Goal: Task Accomplishment & Management: Contribute content

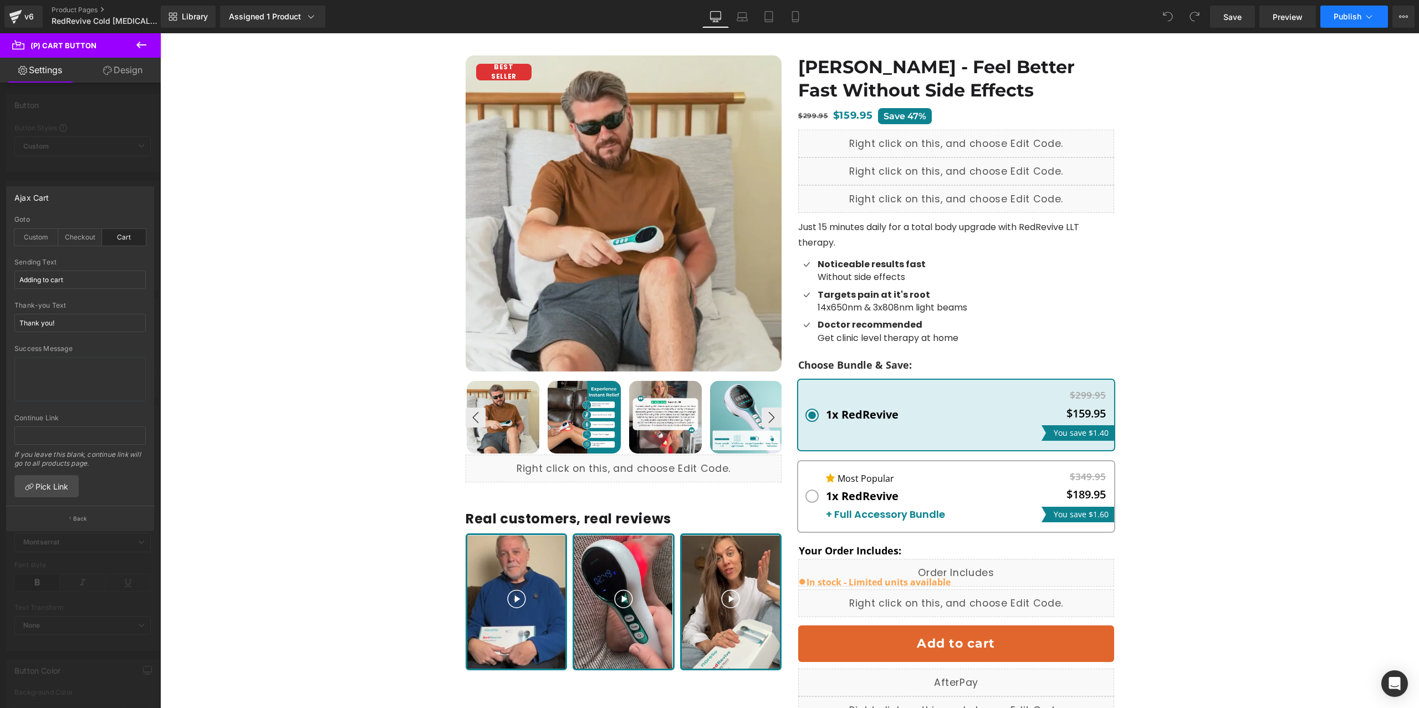
scroll to position [211, 0]
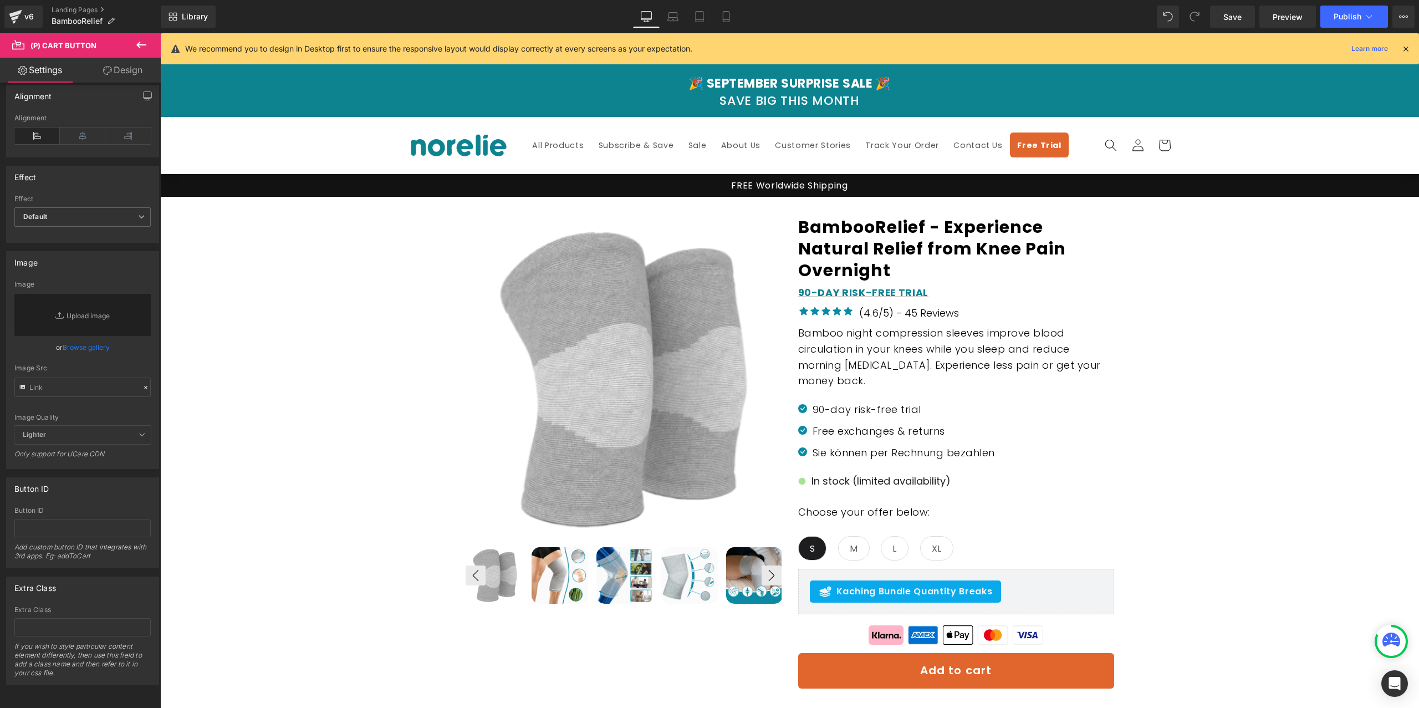
click at [310, 26] on div "Library Desktop Desktop Laptop Tablet Mobile Save Preview Publish Scheduled Vie…" at bounding box center [790, 17] width 1258 height 22
click at [16, 16] on icon at bounding box center [15, 18] width 8 height 5
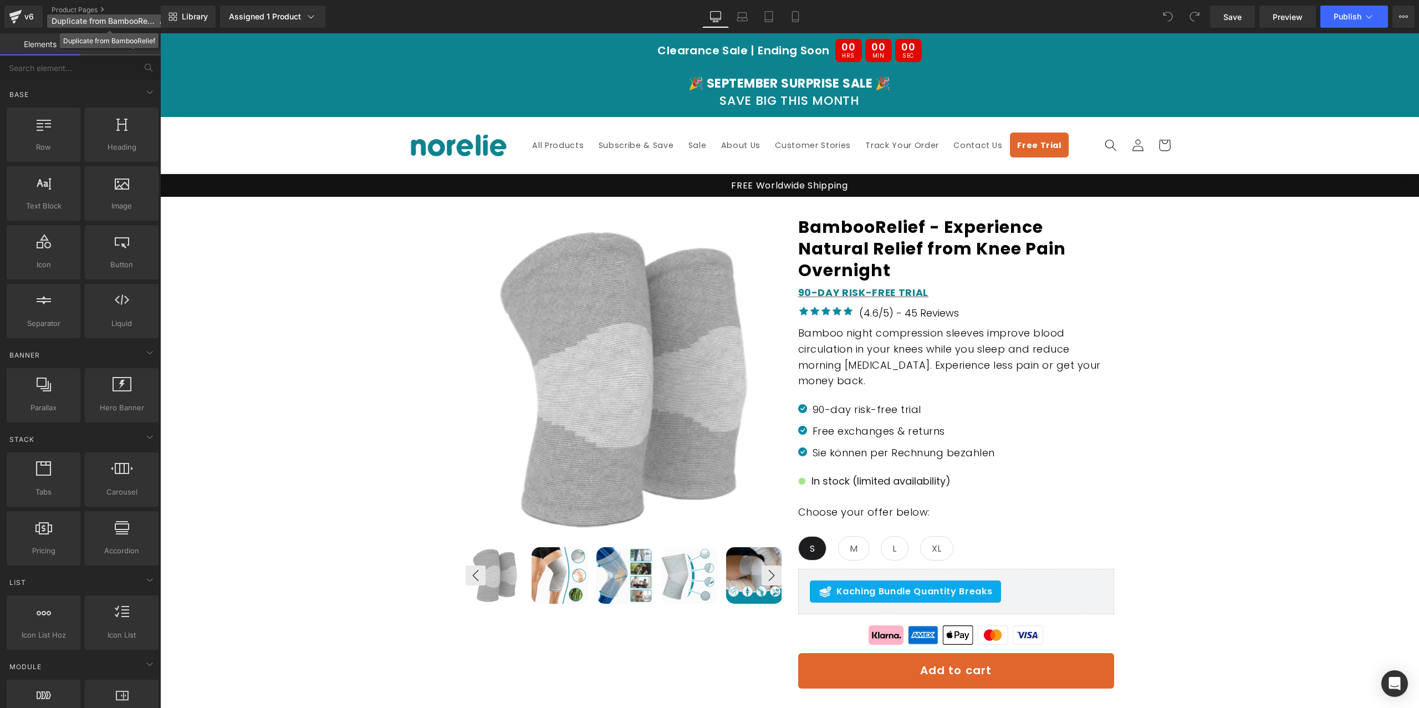
click at [118, 17] on span "Duplicate from BambooRelief" at bounding box center [103, 21] width 103 height 9
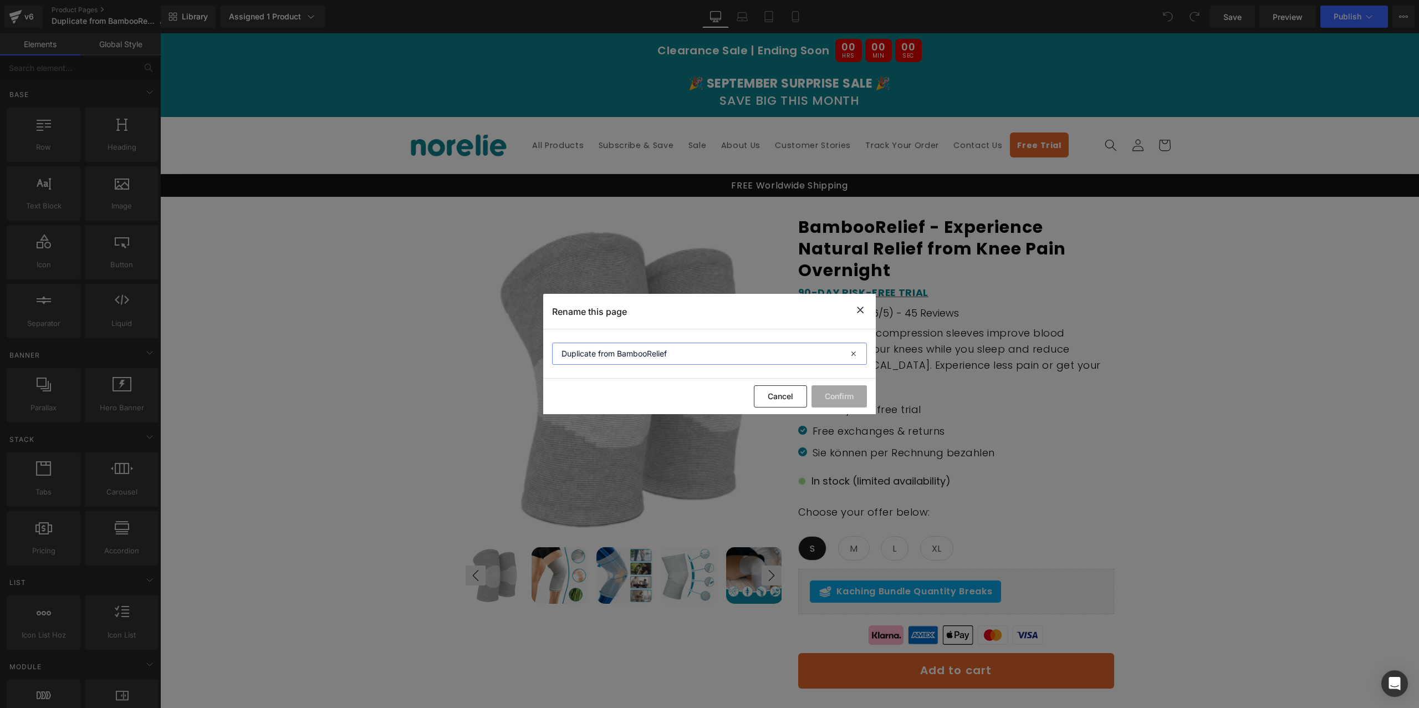
click at [623, 350] on input "Duplicate from BambooRelief" at bounding box center [709, 354] width 315 height 22
type input "BambooRelief"
click at [843, 390] on button "Confirm" at bounding box center [839, 396] width 55 height 22
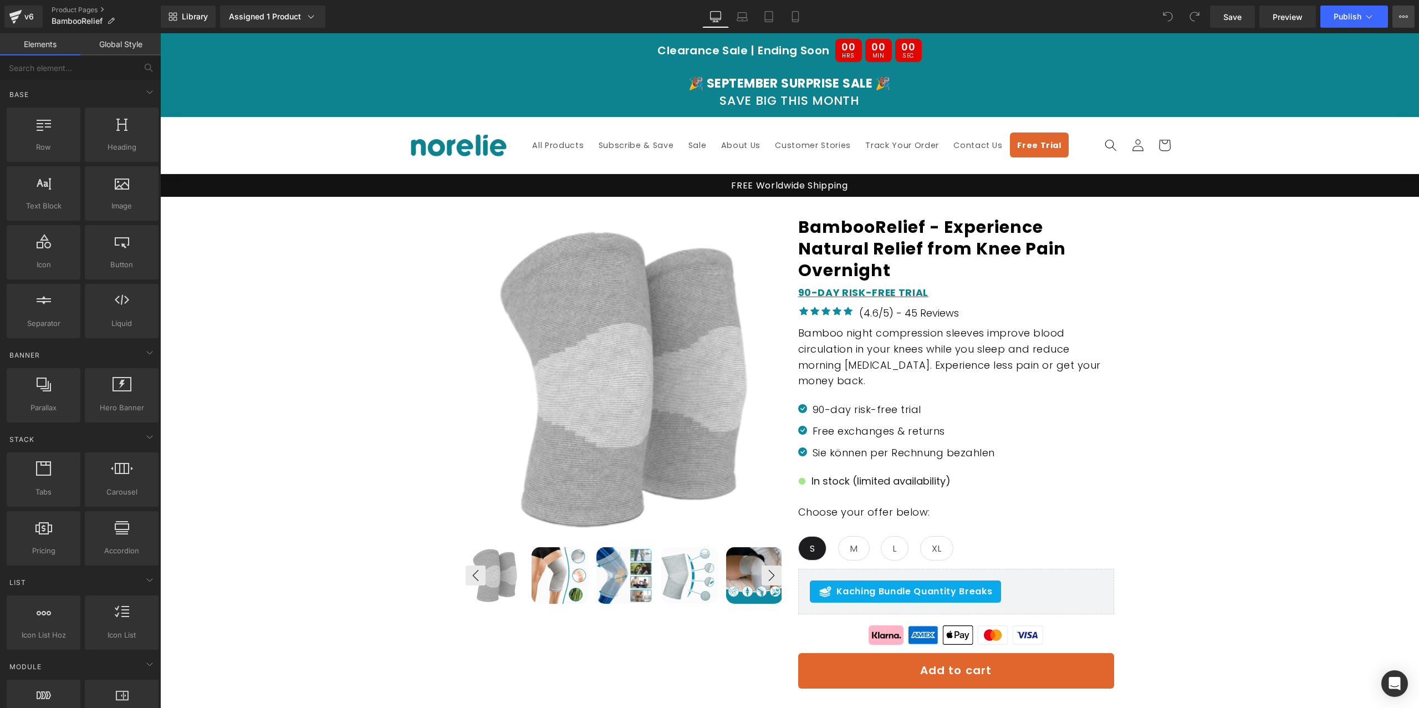
click at [1410, 17] on button "View Live Page View with current Template Save Template to Library Schedule Pub…" at bounding box center [1404, 17] width 22 height 22
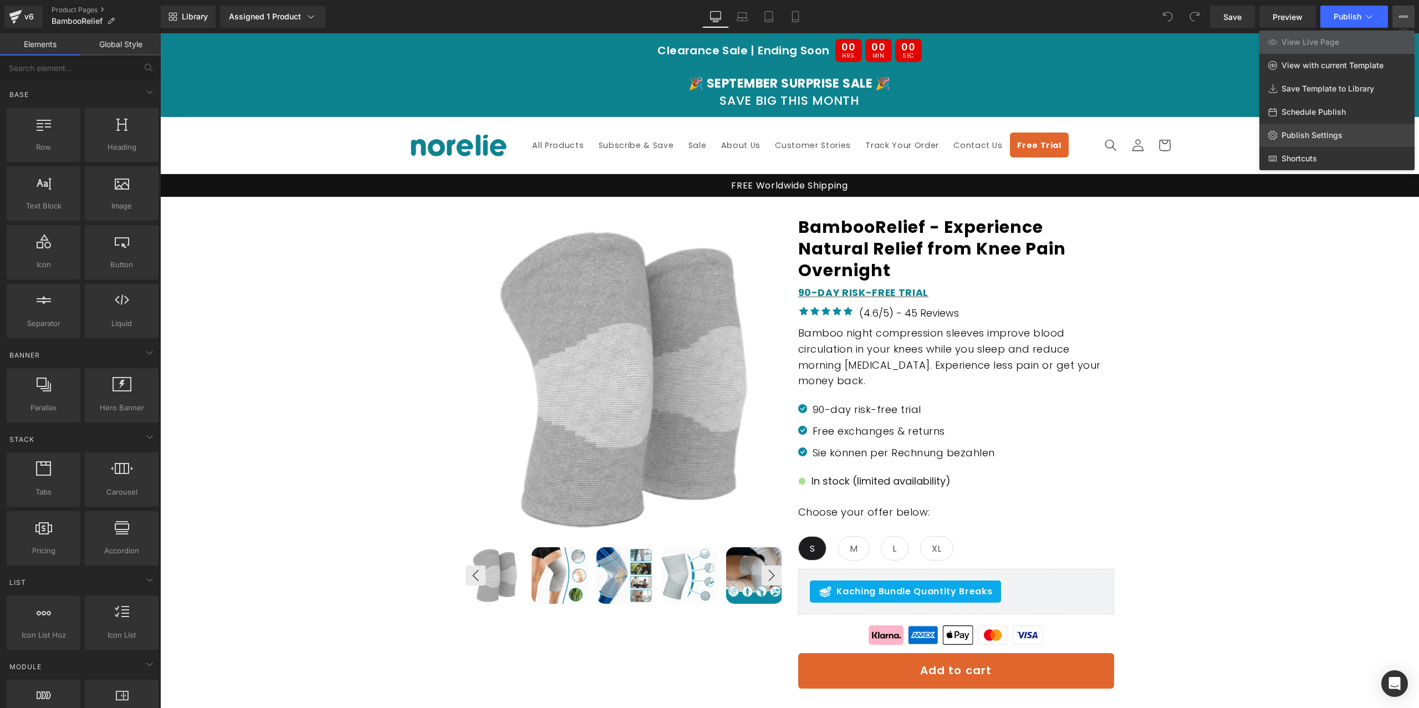
drag, startPoint x: 1355, startPoint y: 121, endPoint x: 1358, endPoint y: 131, distance: 10.0
click at [1358, 131] on div "View Live Page View with current Template Save Template to Library Schedule Pub…" at bounding box center [1337, 100] width 155 height 140
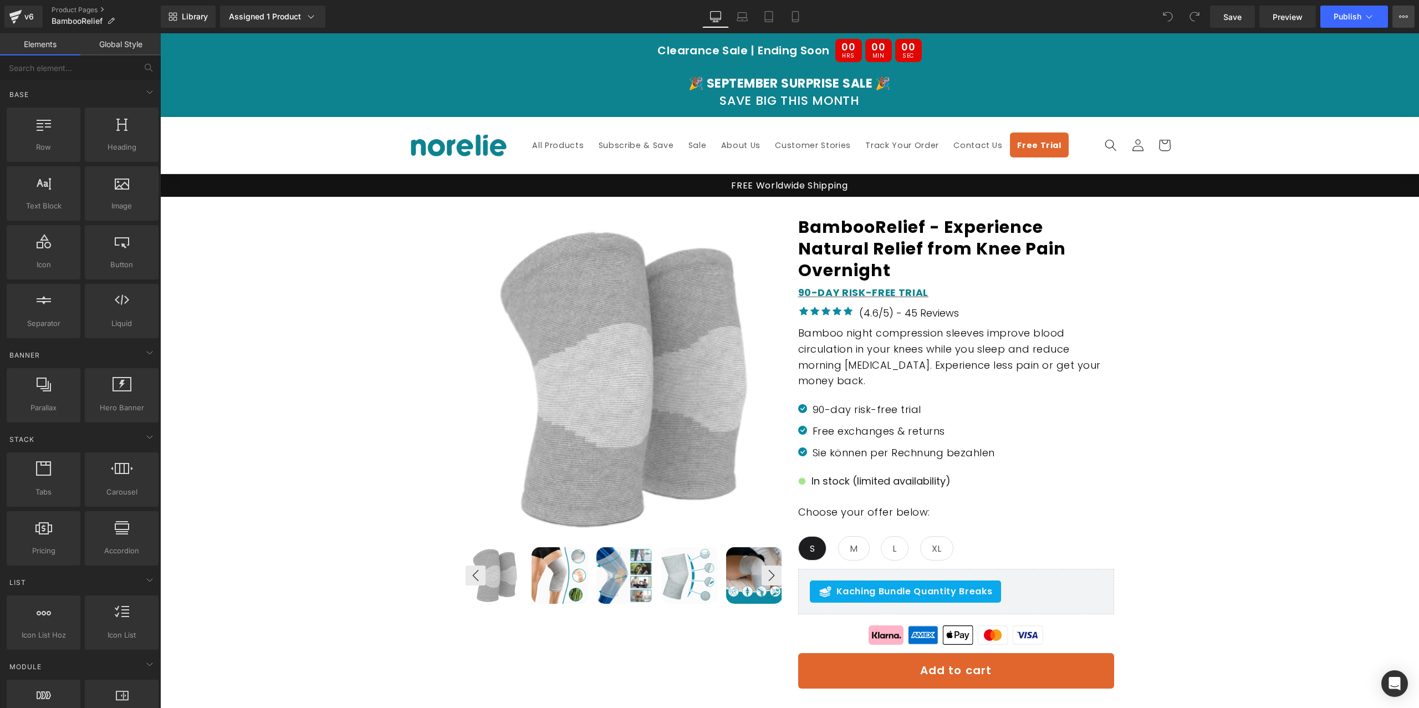
click at [1401, 20] on icon at bounding box center [1403, 16] width 9 height 9
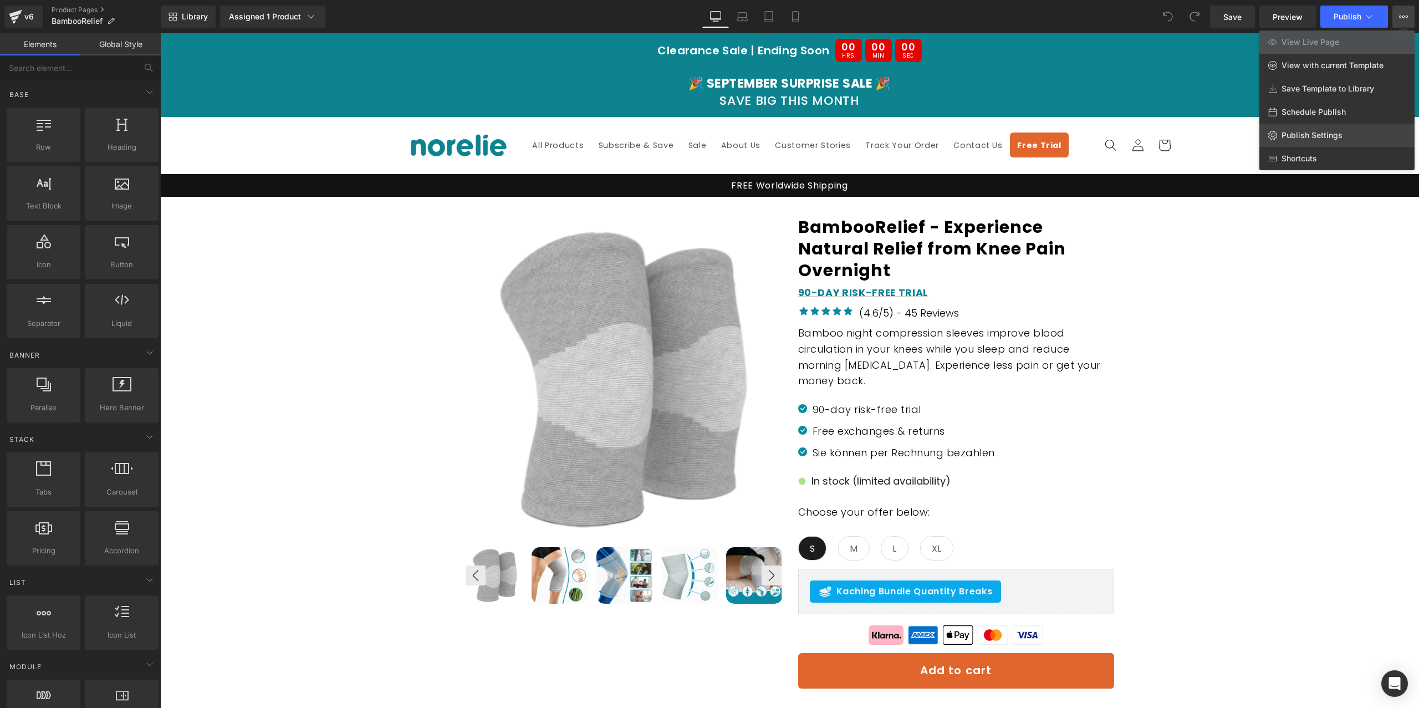
click at [1335, 142] on link "Publish Settings" at bounding box center [1337, 135] width 155 height 23
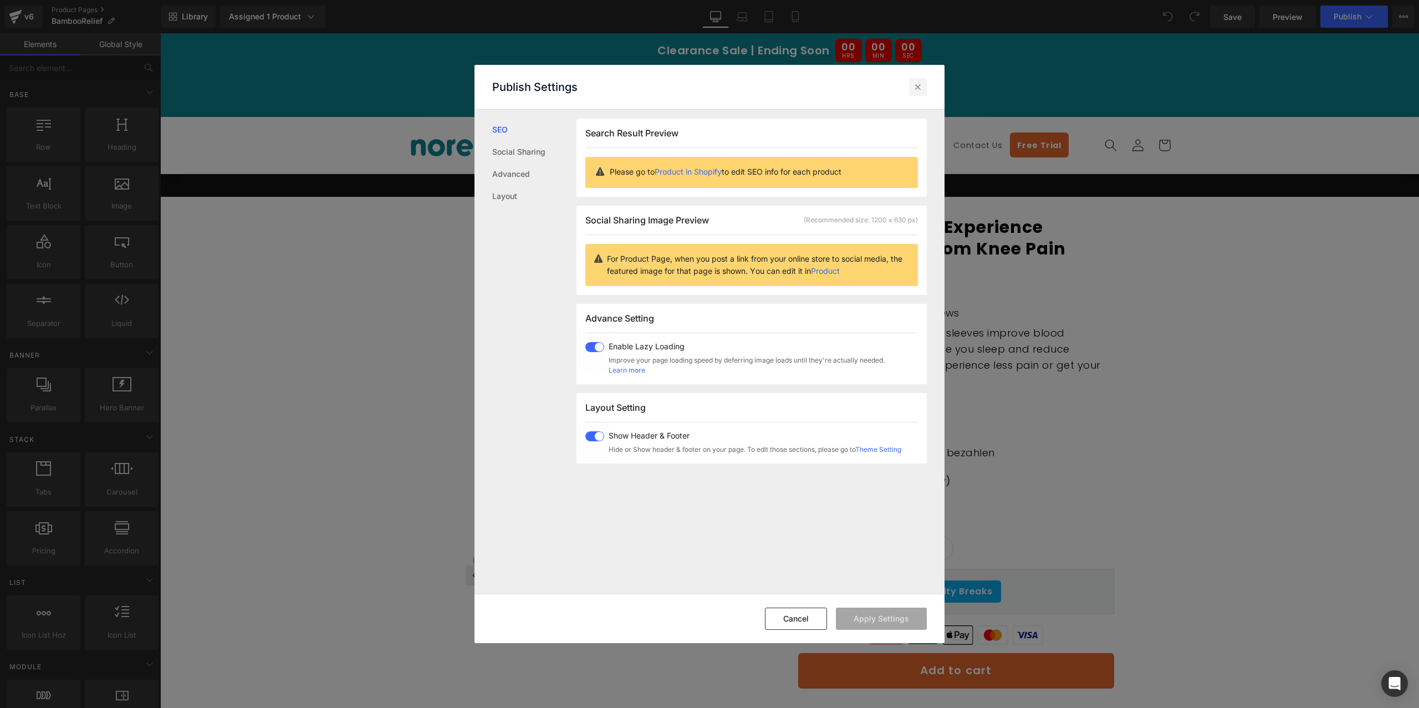
click at [916, 90] on icon at bounding box center [917, 86] width 11 height 11
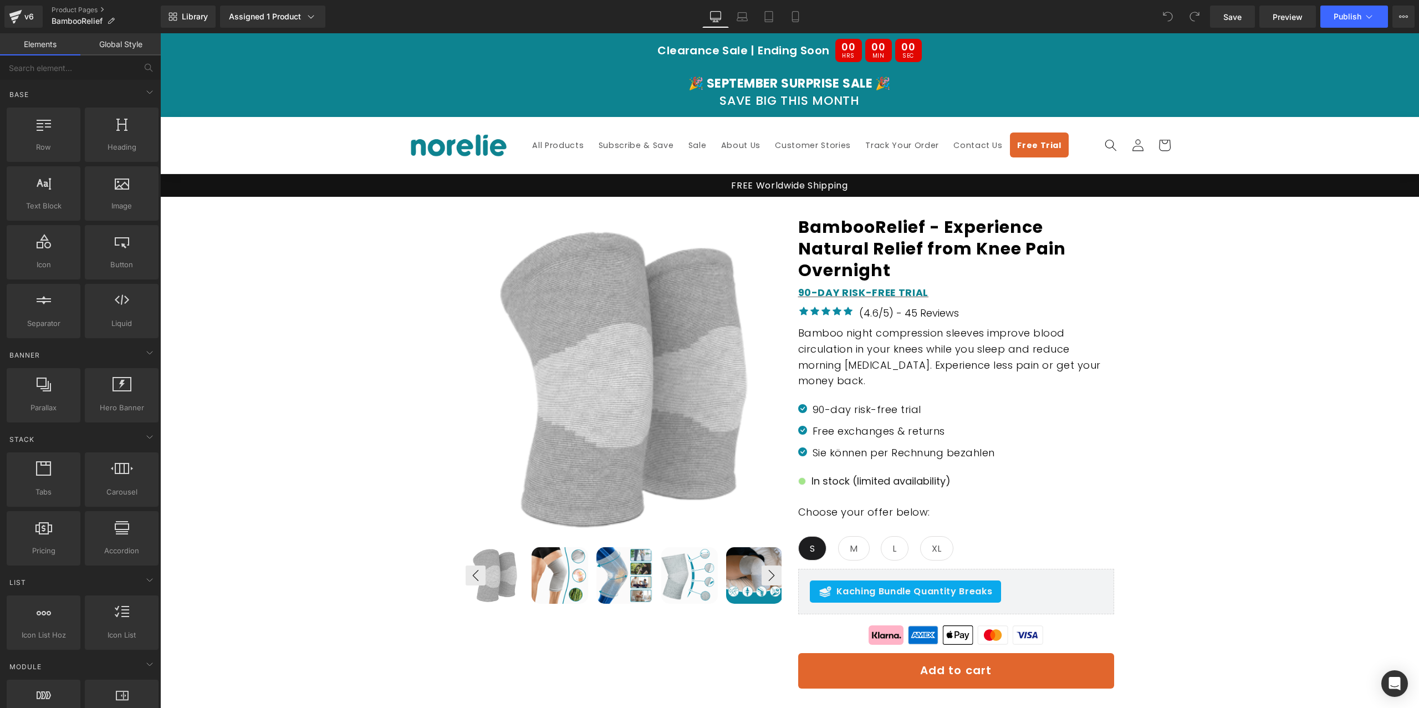
scroll to position [3, 0]
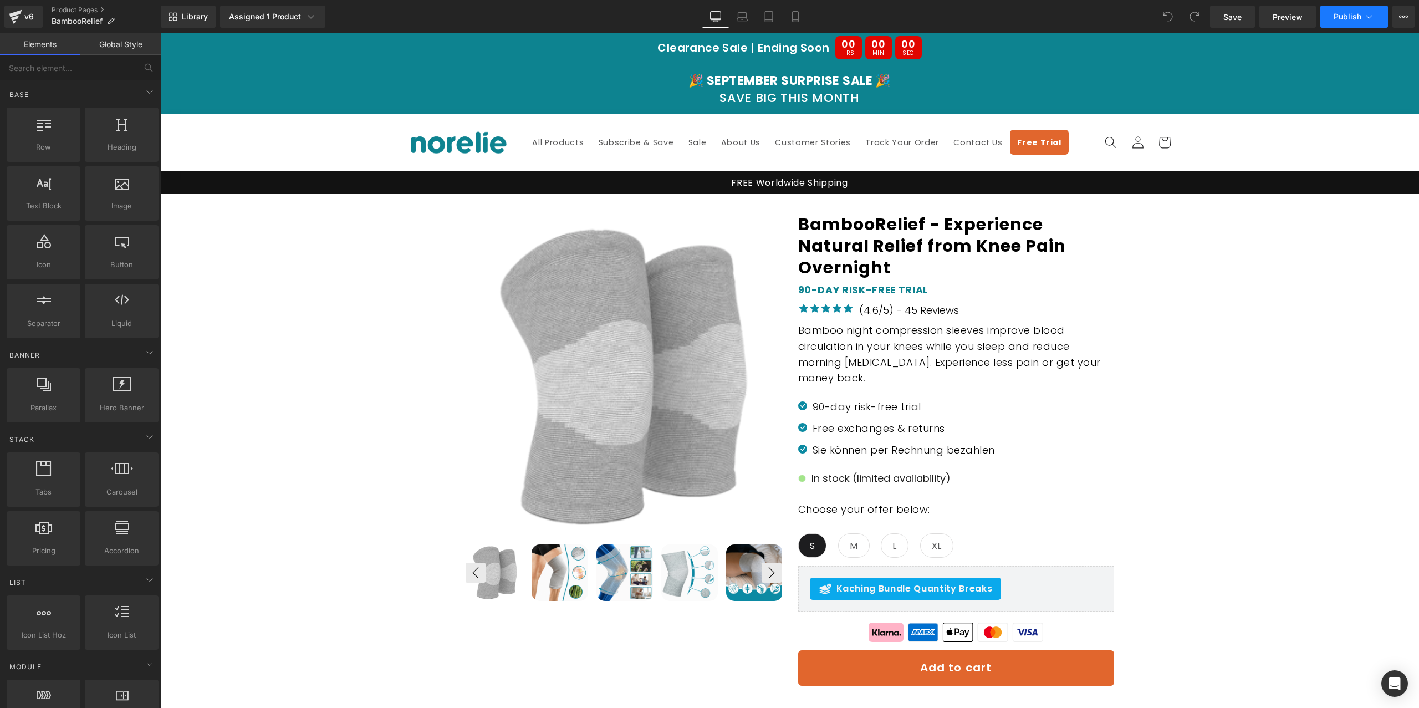
click at [1355, 19] on span "Publish" at bounding box center [1348, 16] width 28 height 9
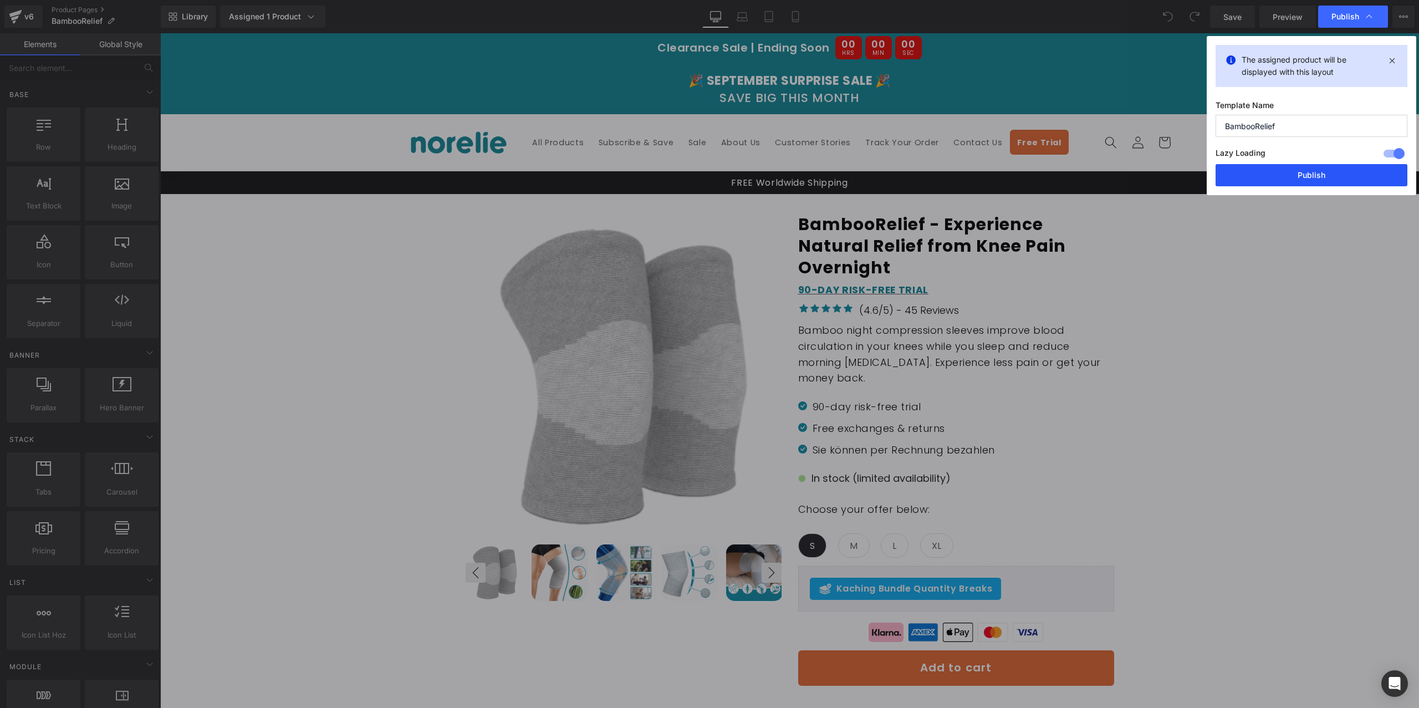
click at [1318, 180] on button "Publish" at bounding box center [1312, 175] width 192 height 22
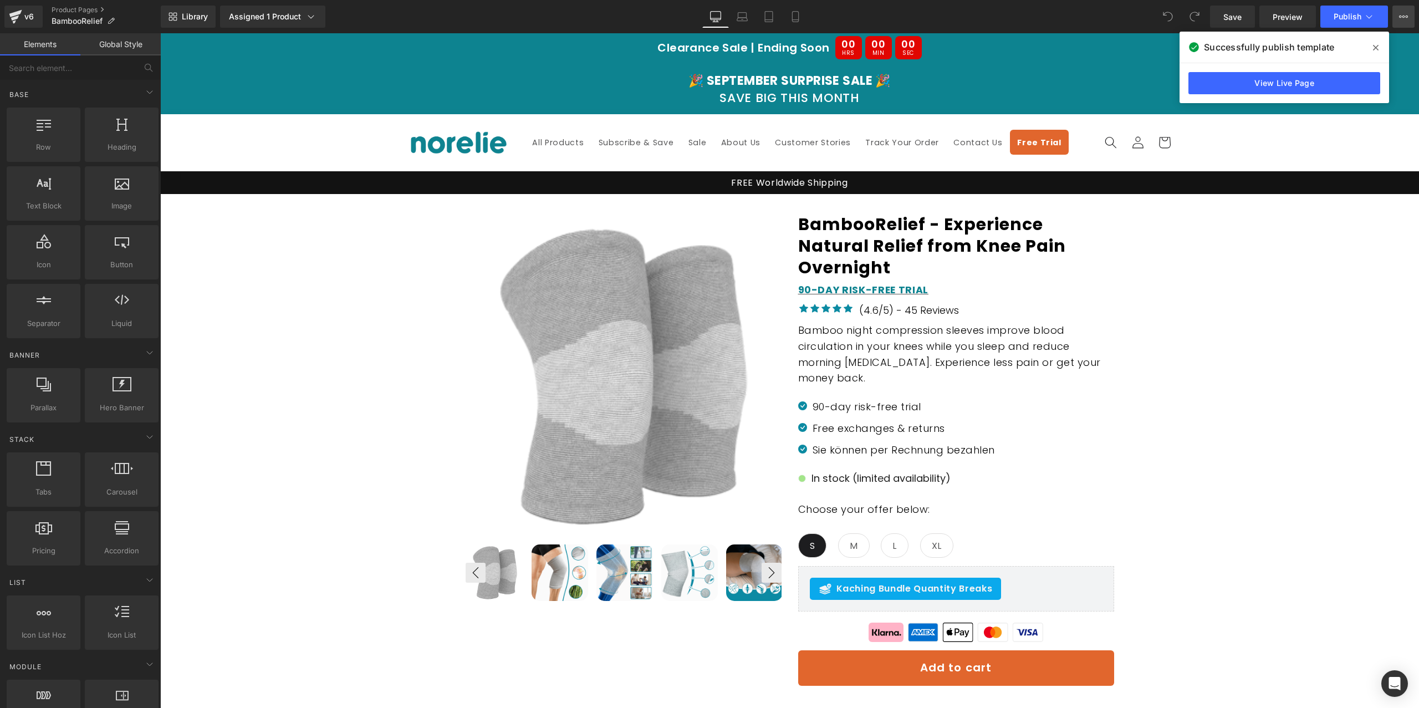
click at [1403, 14] on icon at bounding box center [1403, 16] width 9 height 9
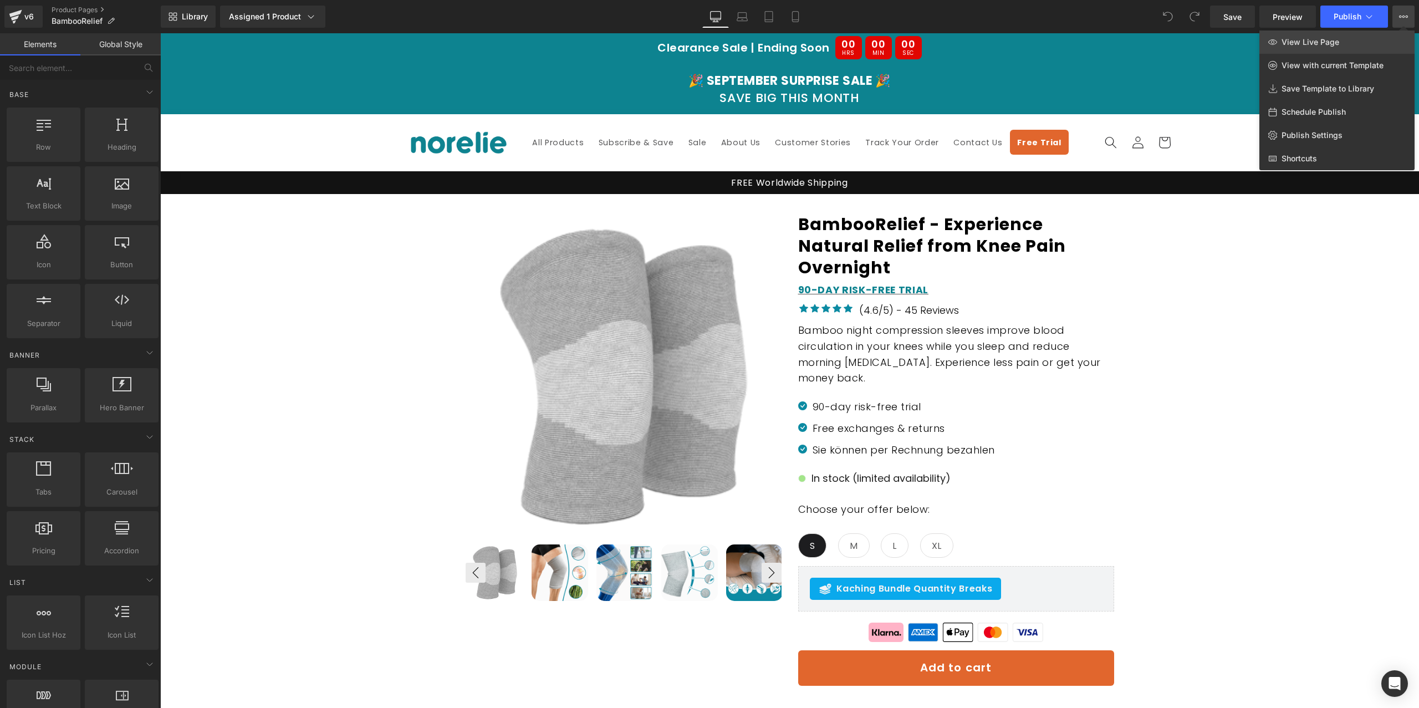
click at [1373, 35] on link "View Live Page" at bounding box center [1337, 41] width 155 height 23
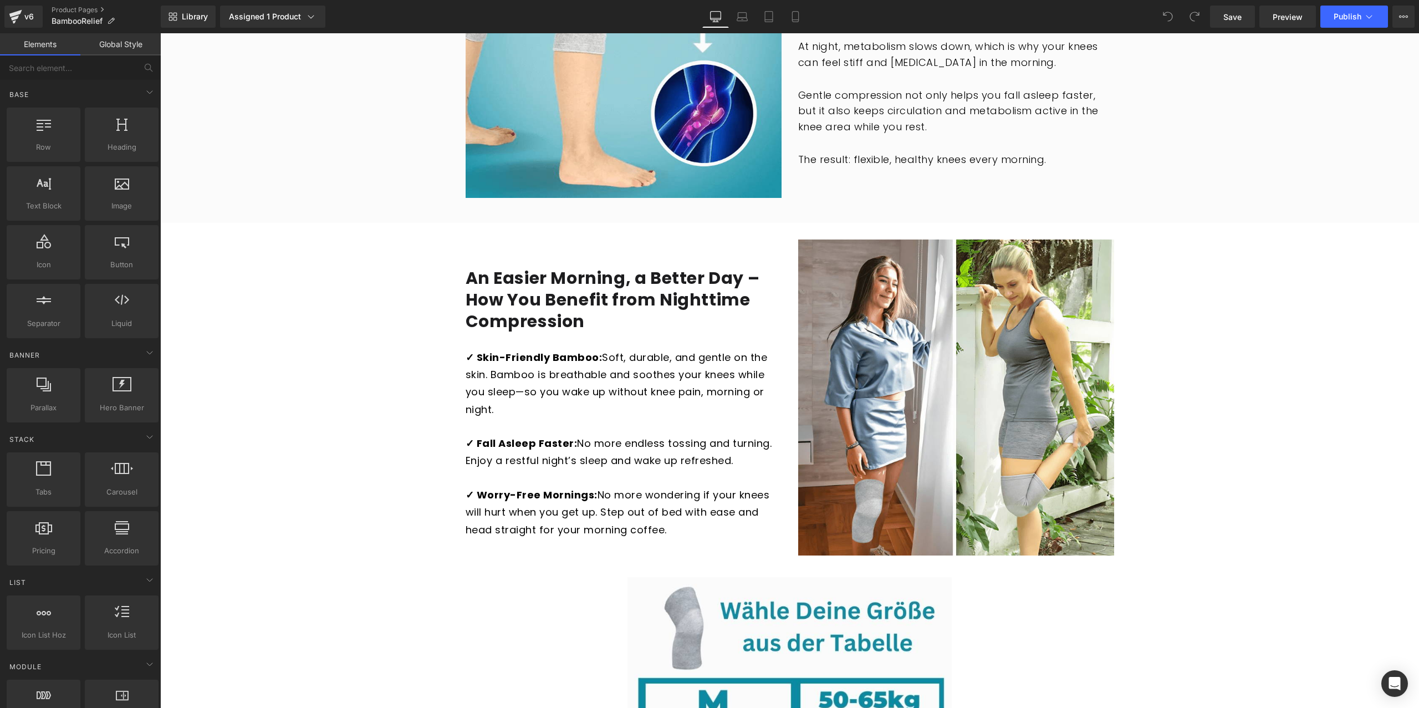
scroll to position [1815, 0]
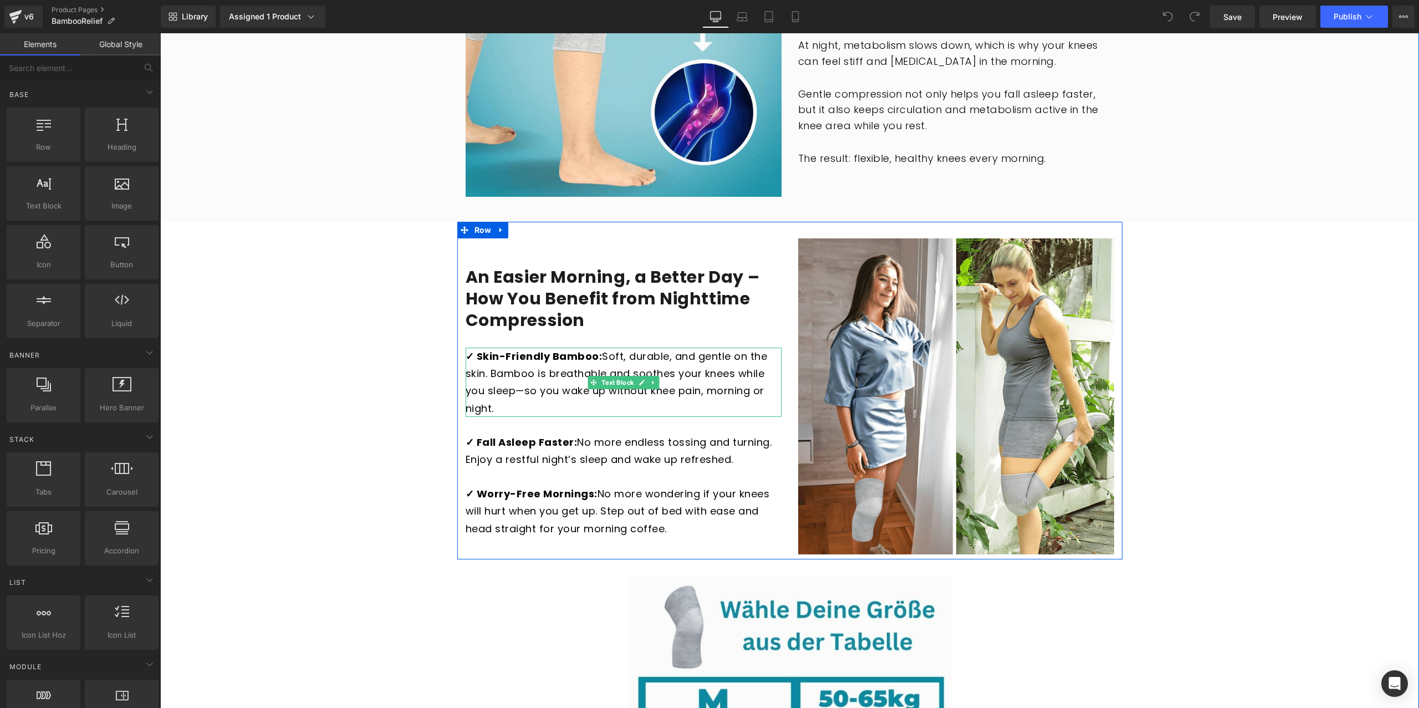
click at [534, 352] on strong "✓ Skin-Friendly Bamboo:" at bounding box center [534, 356] width 137 height 14
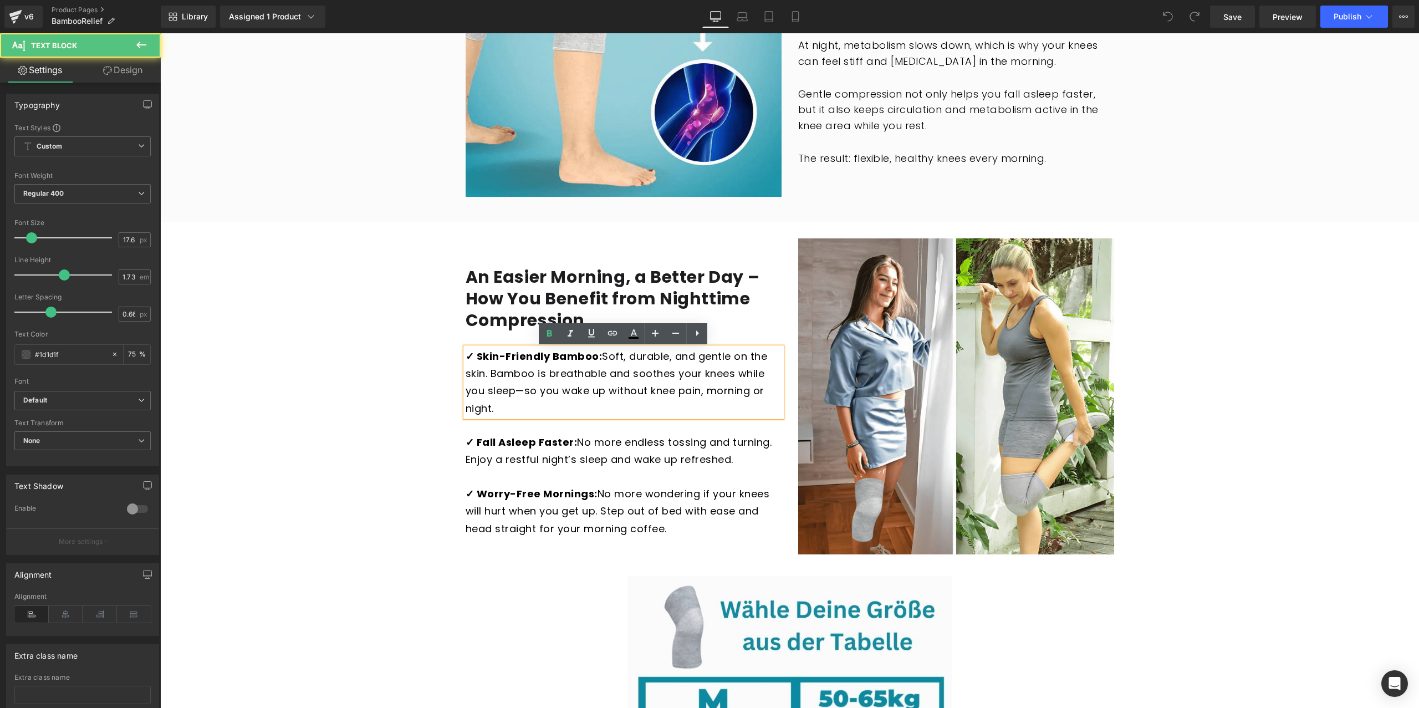
click at [594, 359] on strong "✓ Skin-Friendly Bamboo:" at bounding box center [534, 356] width 137 height 14
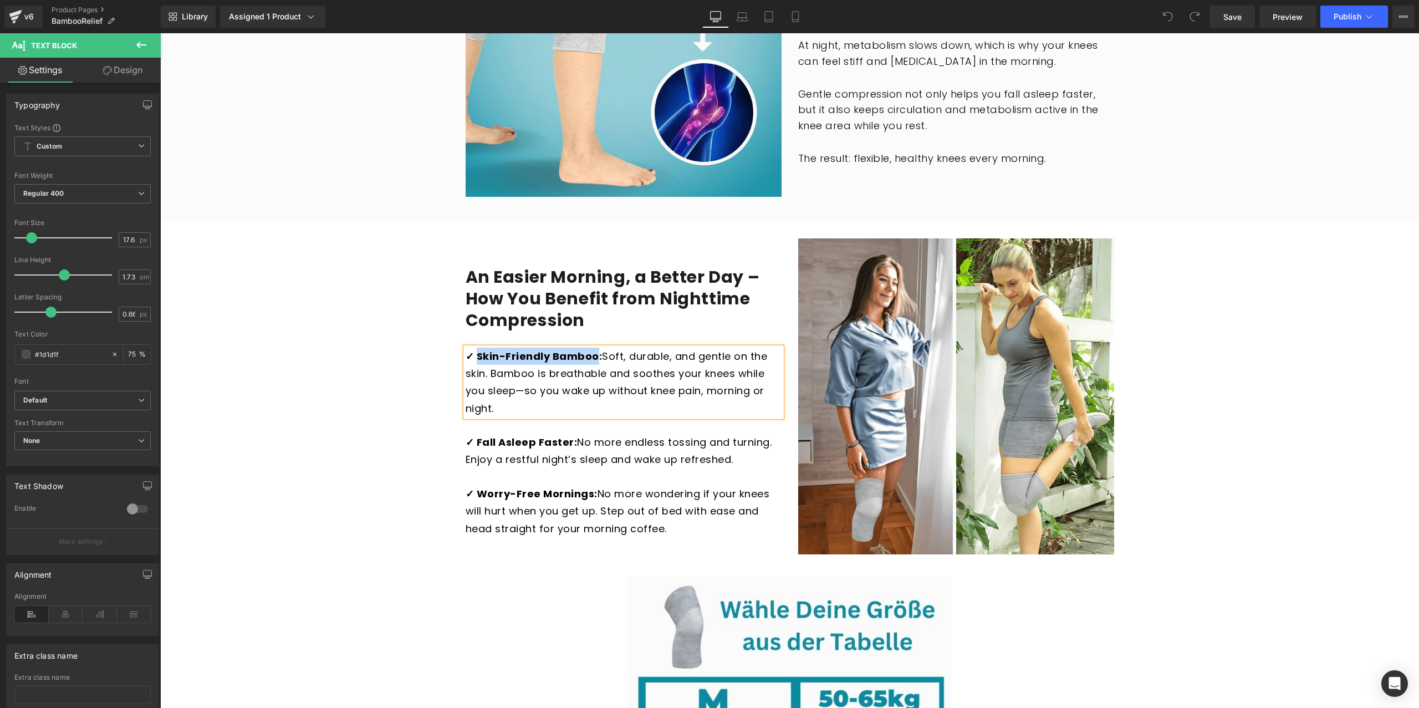
copy strong "Skin-Friendly Bamboo"
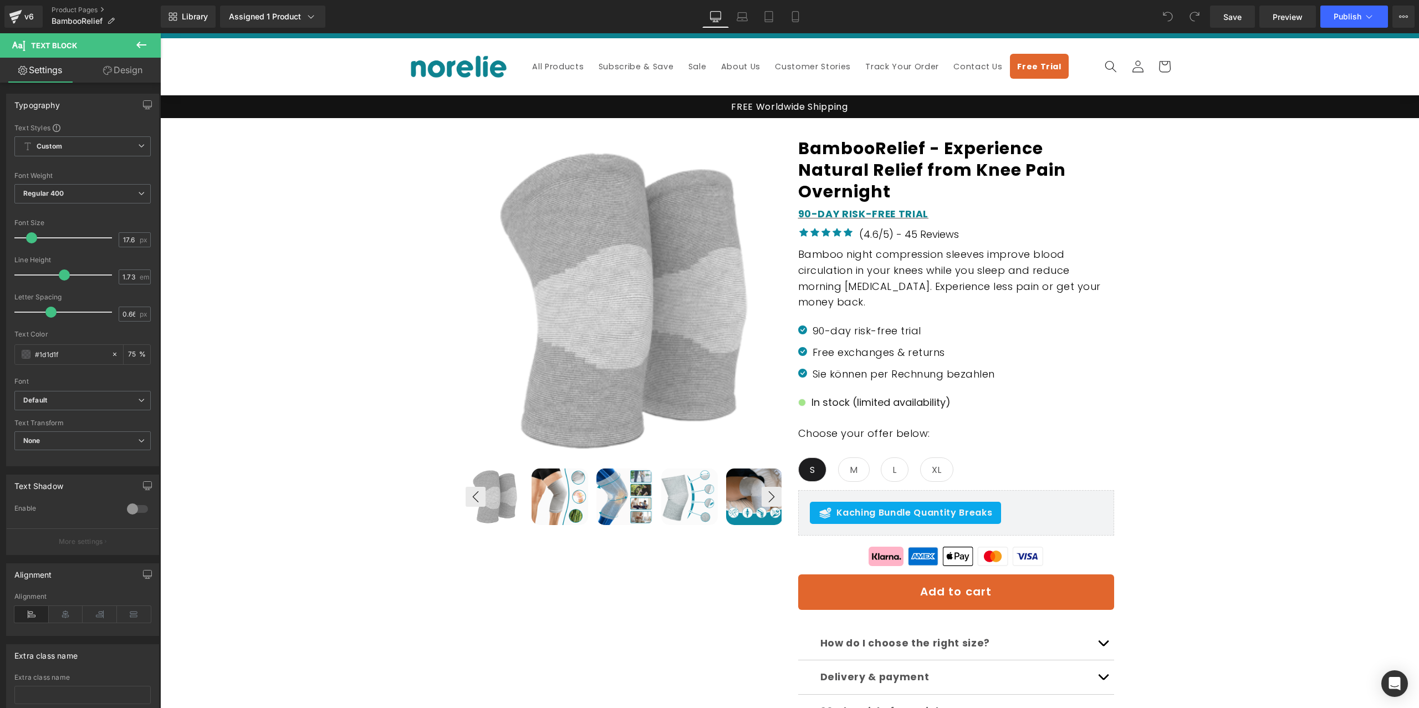
scroll to position [0, 0]
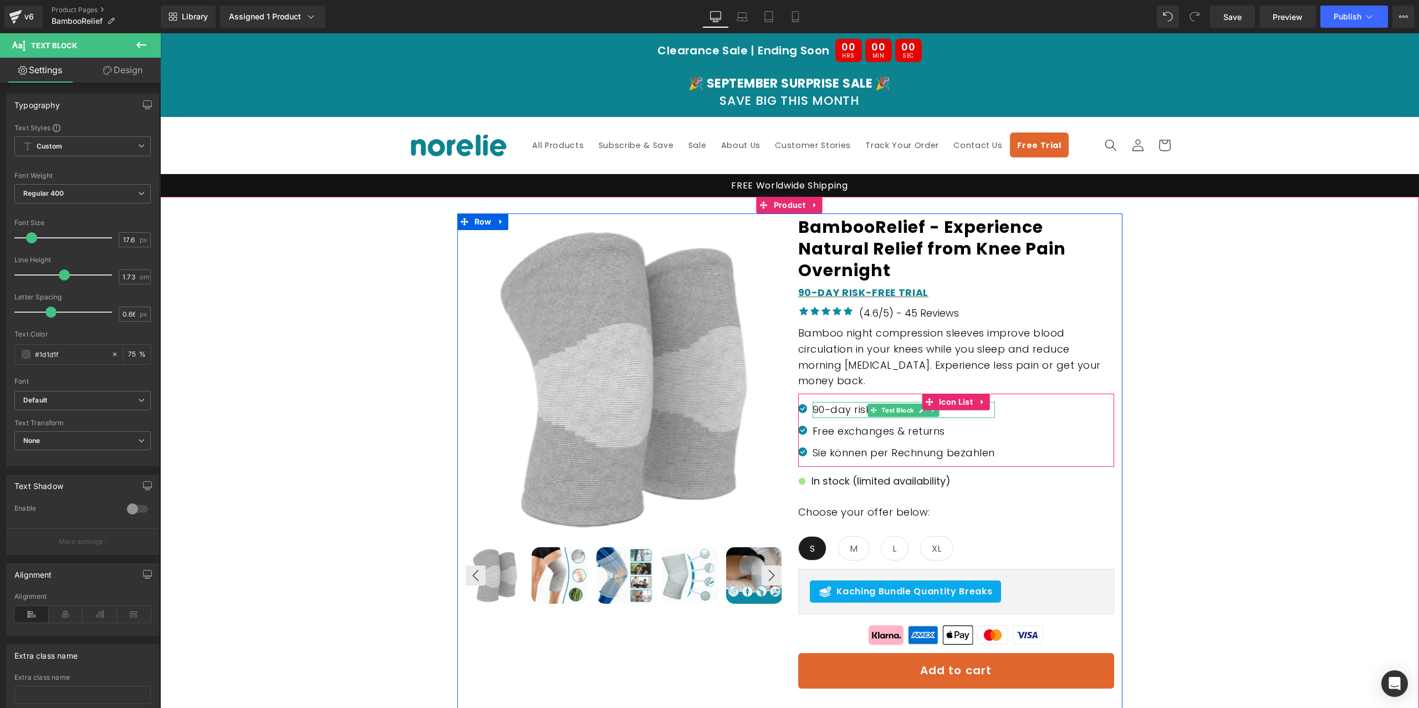
click at [851, 411] on p "90-day risk-free trial" at bounding box center [904, 410] width 182 height 16
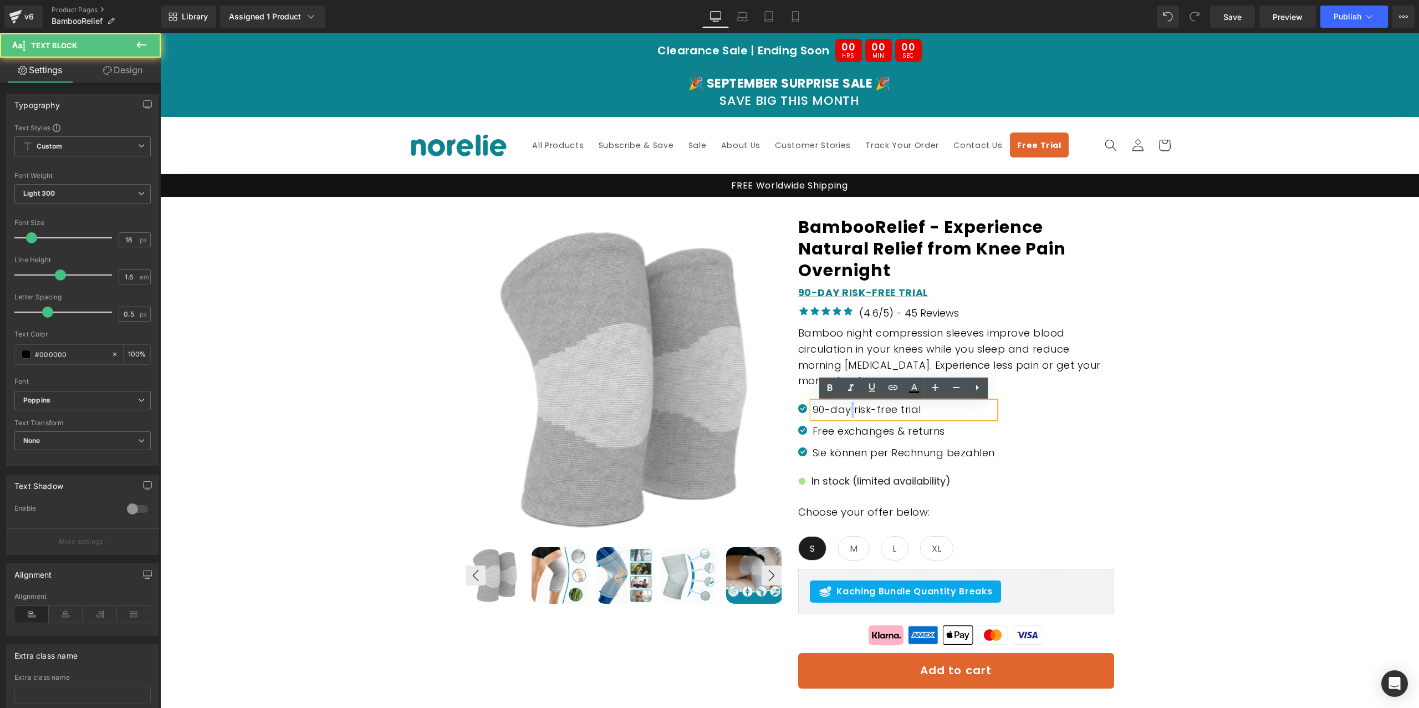
click at [852, 411] on p "90-day risk-free trial" at bounding box center [904, 410] width 182 height 16
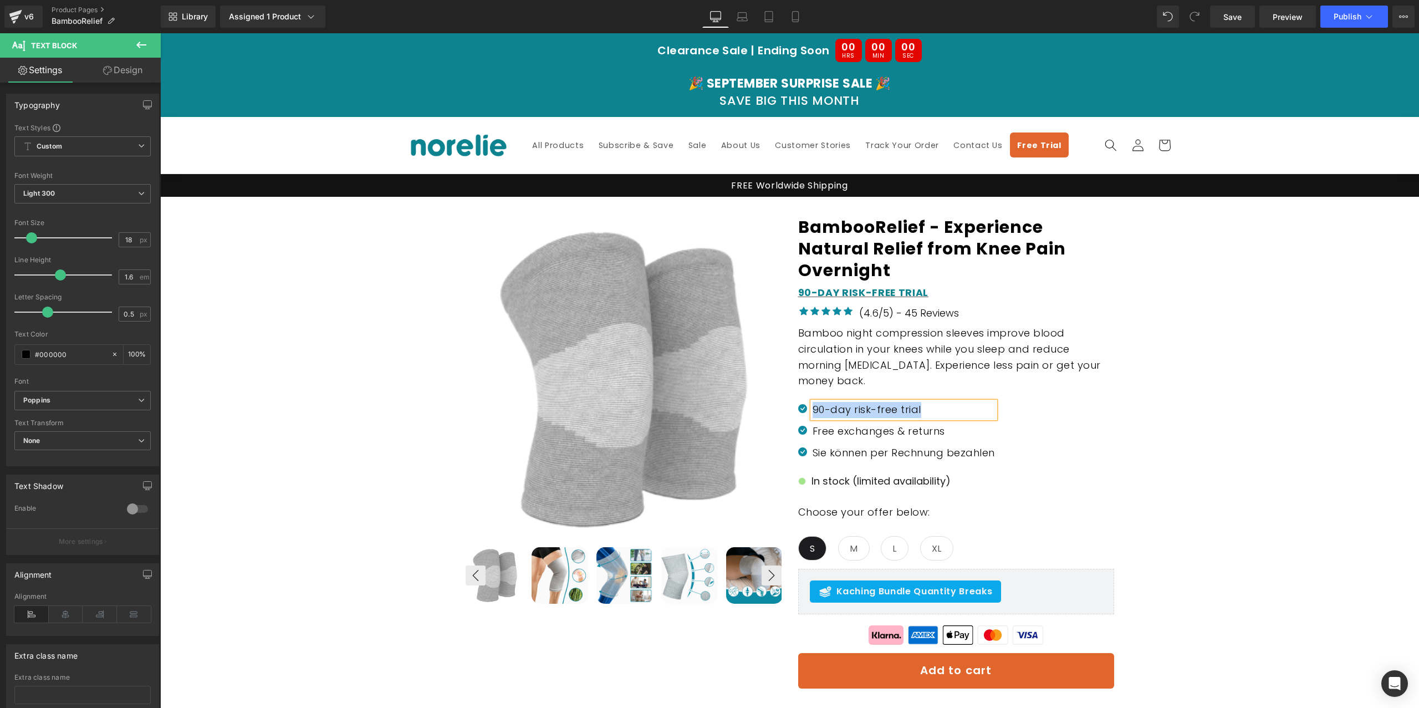
paste div
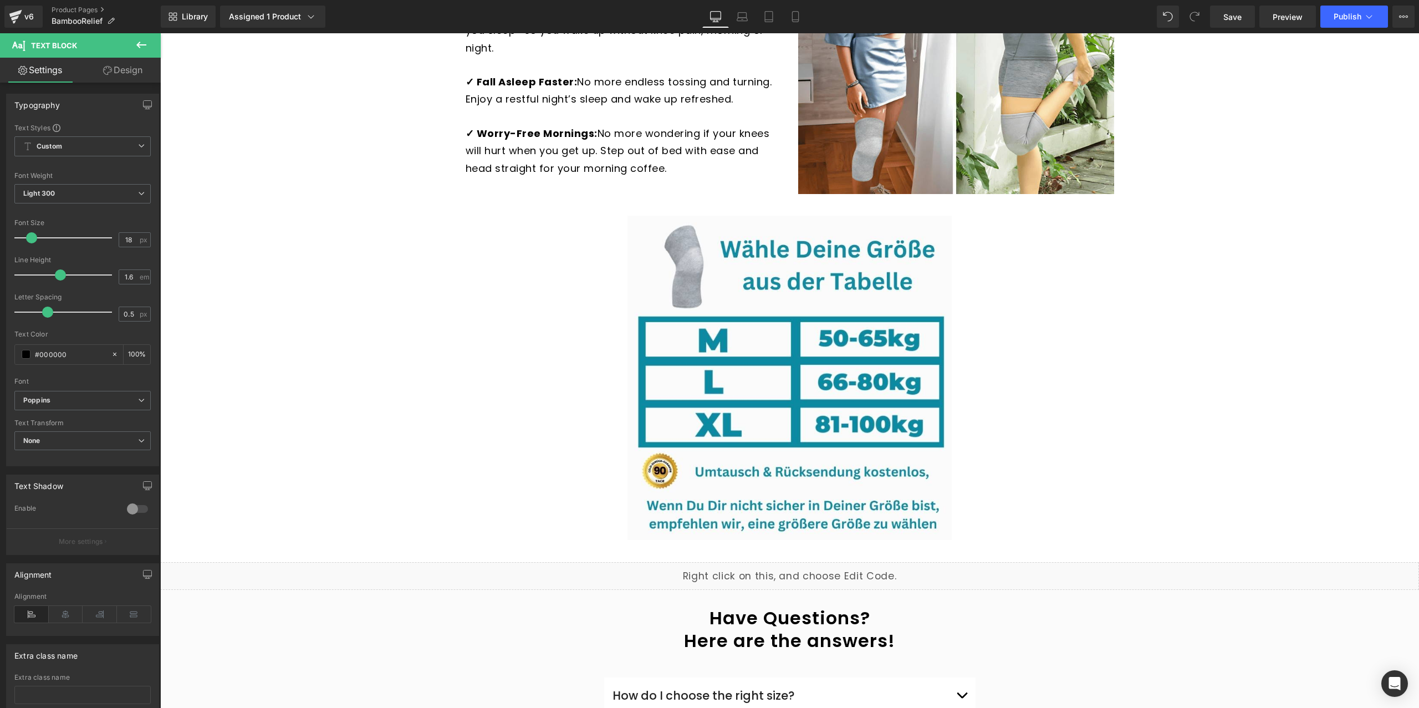
scroll to position [1735, 0]
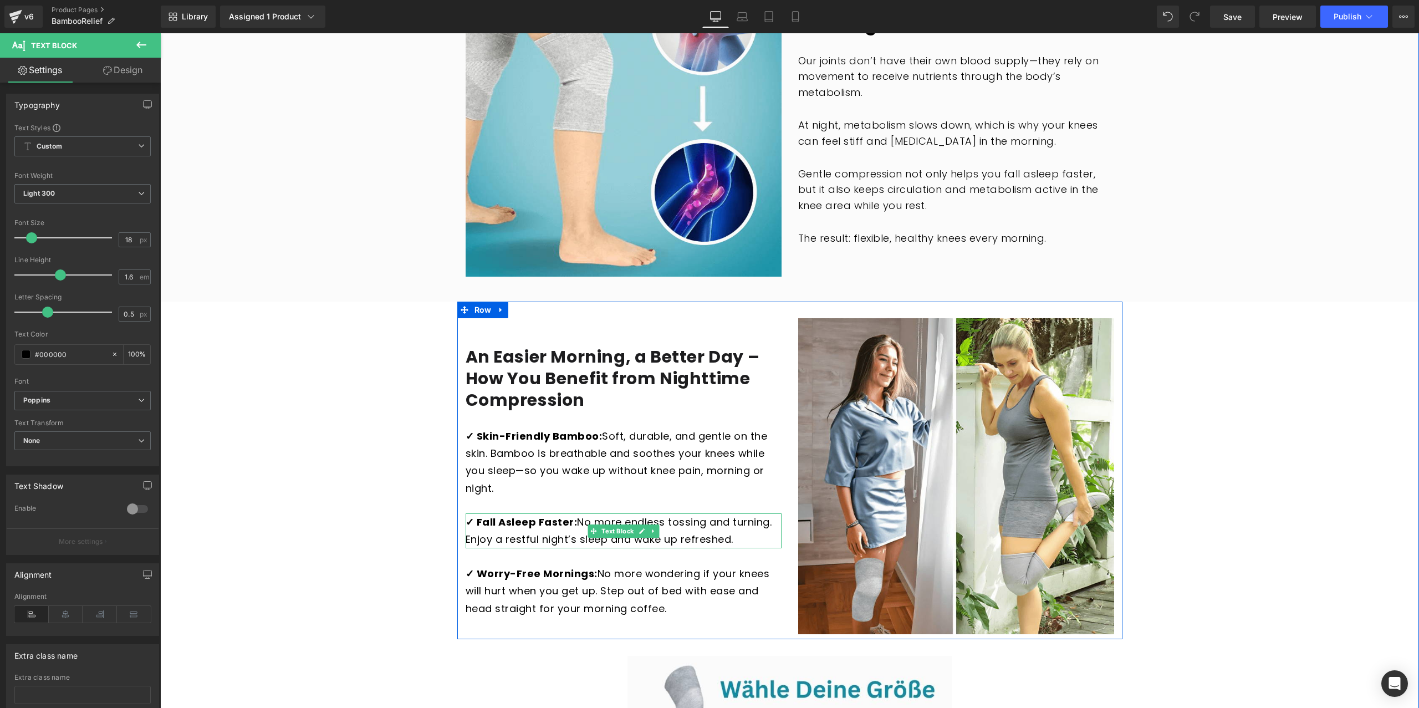
click at [478, 522] on strong "✓ Fall Asleep Faster:" at bounding box center [522, 522] width 112 height 14
click at [553, 529] on strong "✓ Fall Asleep Faster:" at bounding box center [522, 522] width 112 height 14
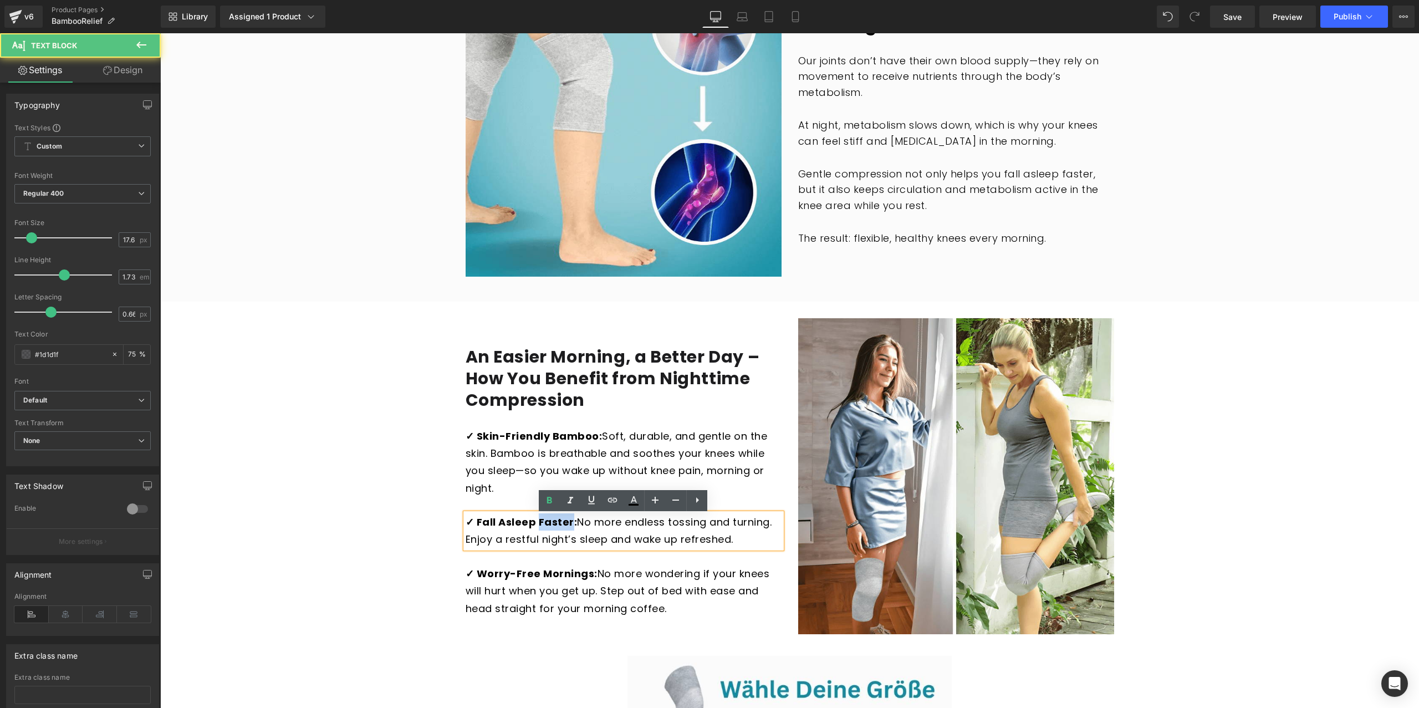
click at [553, 529] on strong "✓ Fall Asleep Faster:" at bounding box center [522, 522] width 112 height 14
copy strong "Fall Asleep Faster"
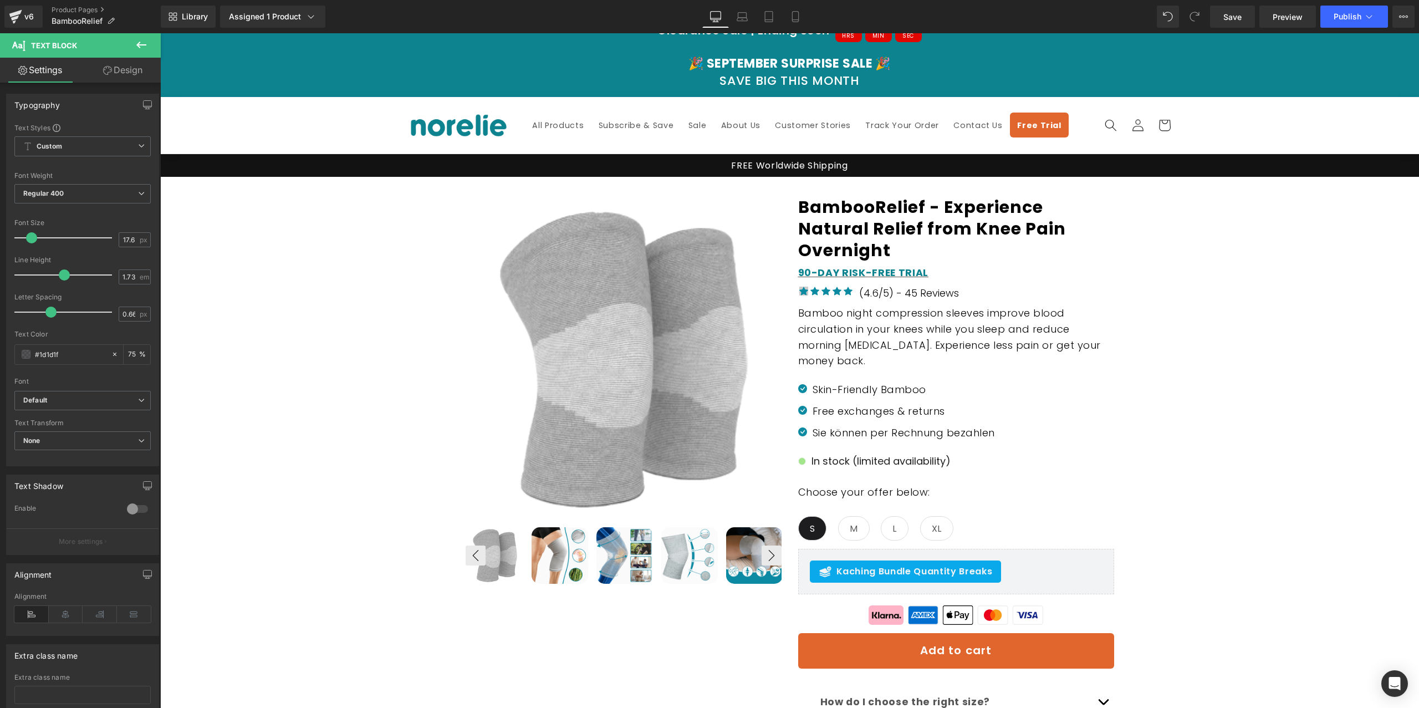
scroll to position [0, 0]
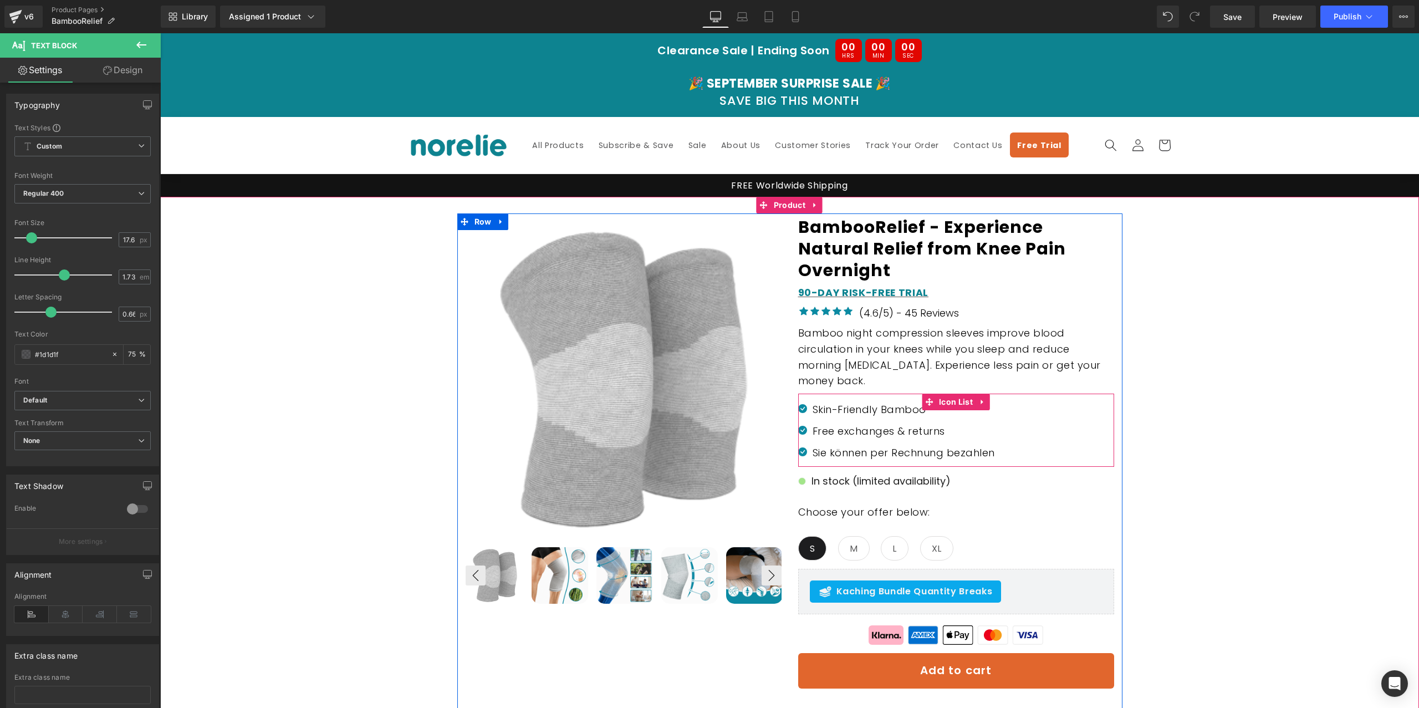
click at [829, 435] on p "Free exchanges & returns" at bounding box center [904, 432] width 182 height 16
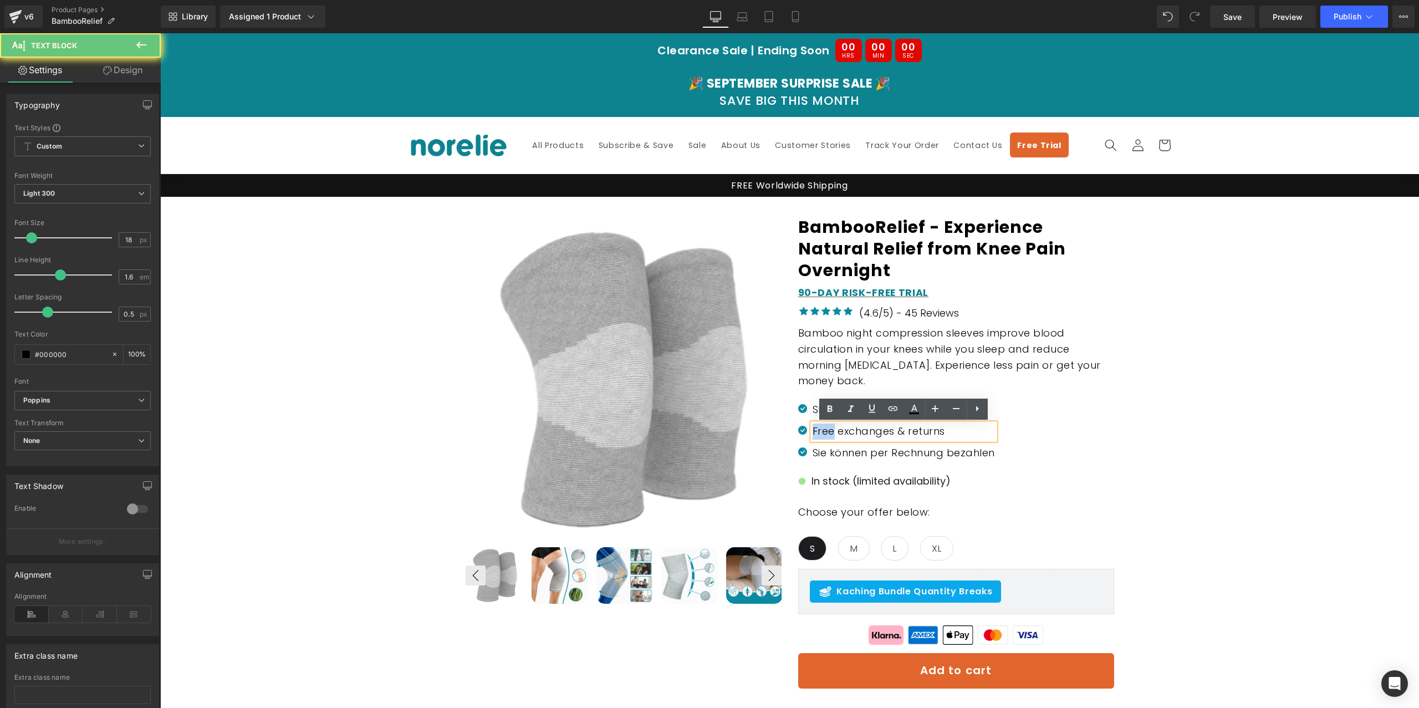
click at [829, 435] on p "Free exchanges & returns" at bounding box center [904, 432] width 182 height 16
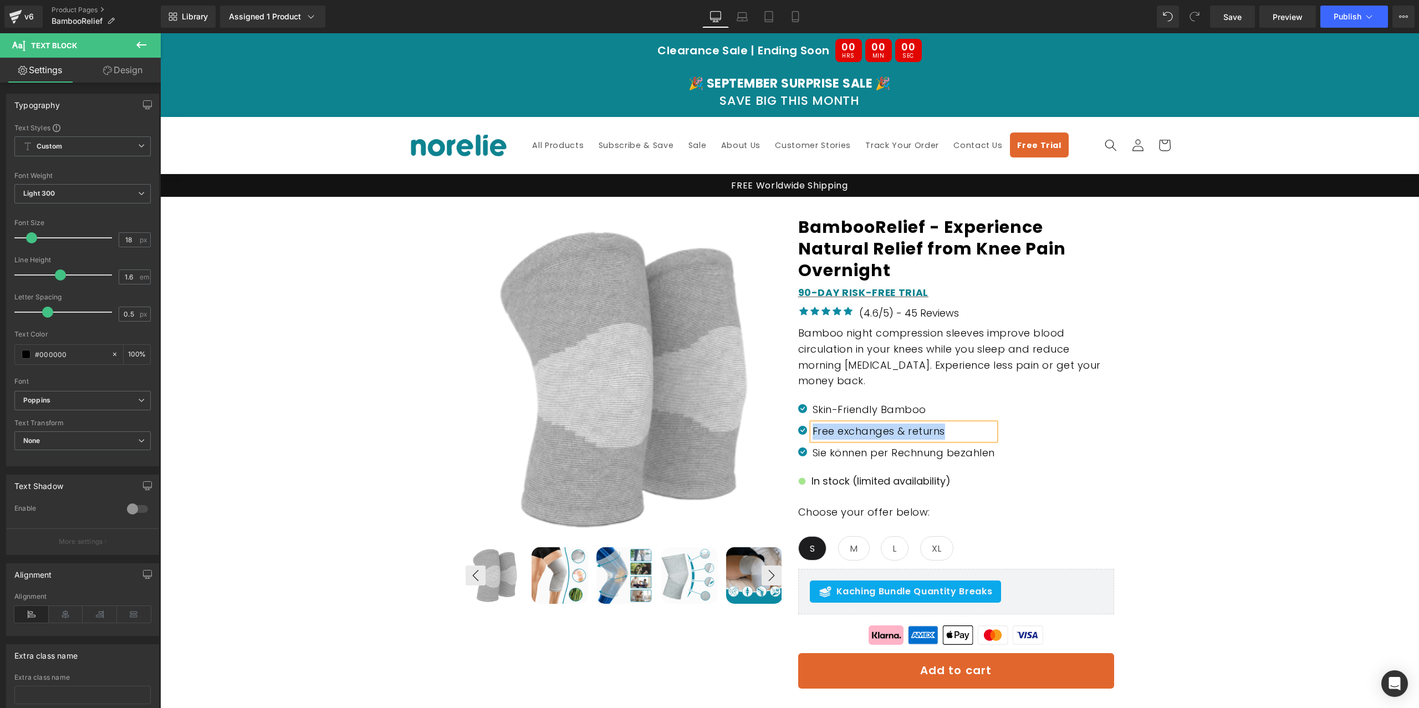
paste div
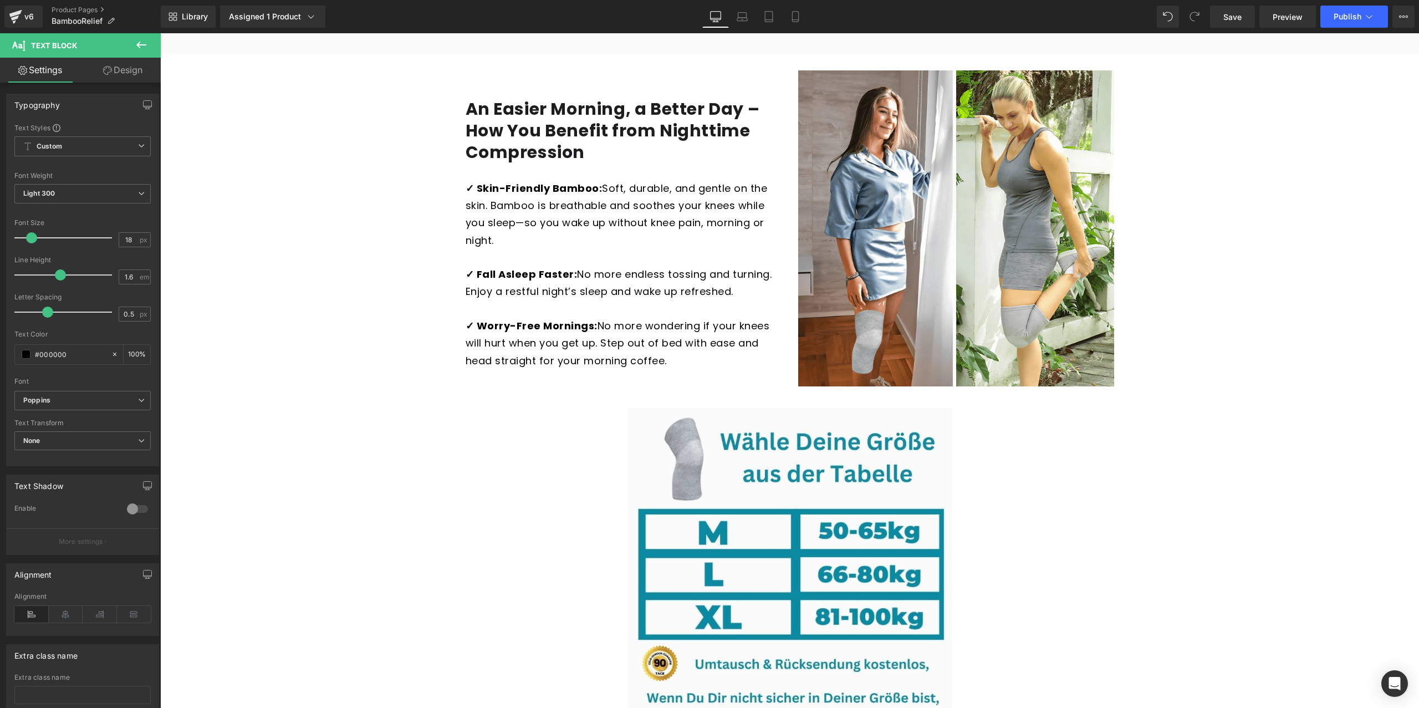
scroll to position [1903, 0]
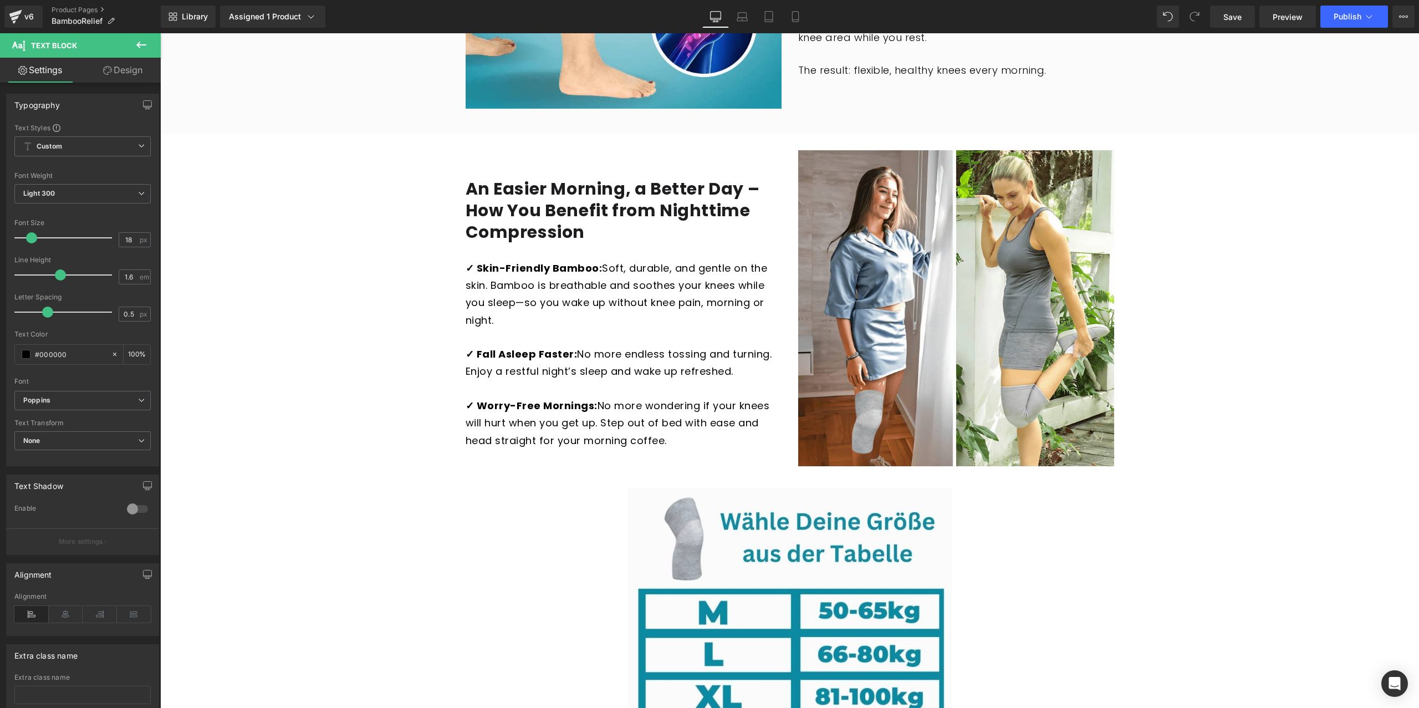
click at [587, 406] on strong "✓ Worry-Free Mornings:" at bounding box center [532, 406] width 132 height 14
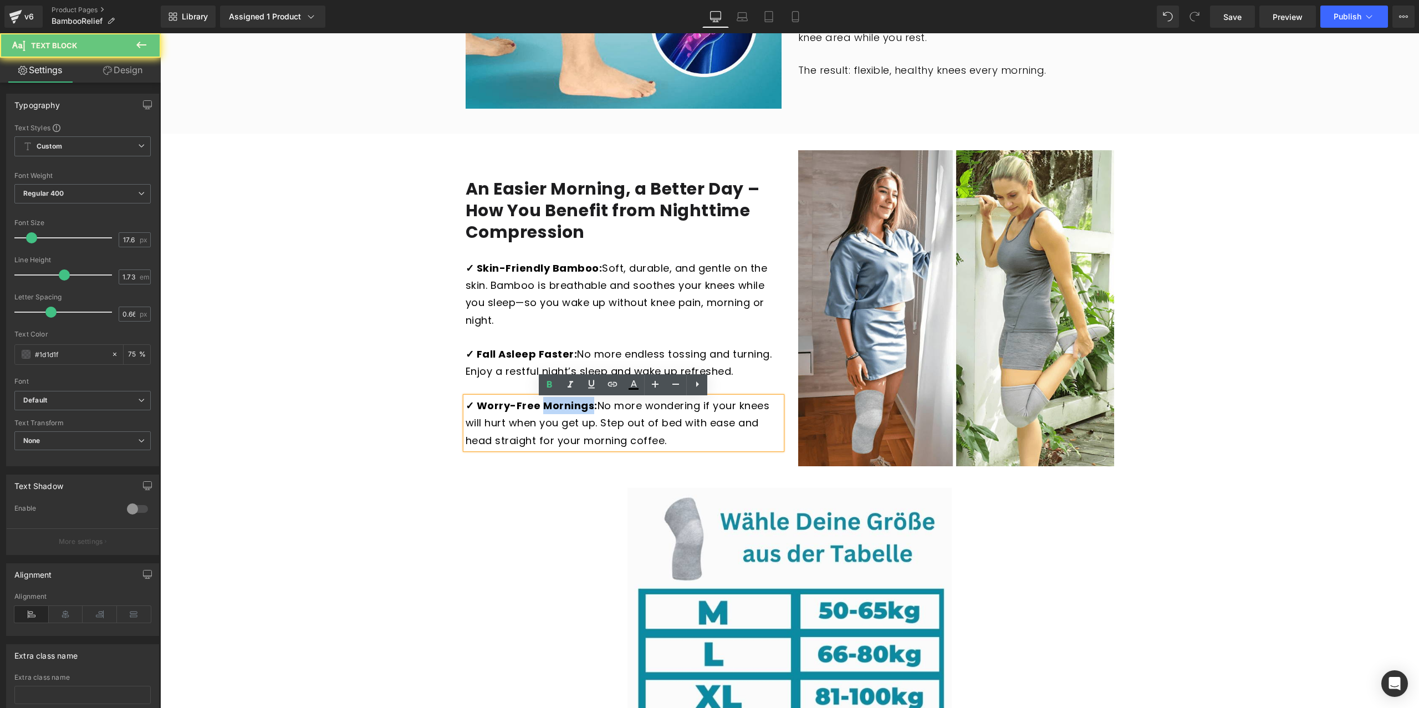
click at [587, 406] on strong "✓ Worry-Free Mornings:" at bounding box center [532, 406] width 132 height 14
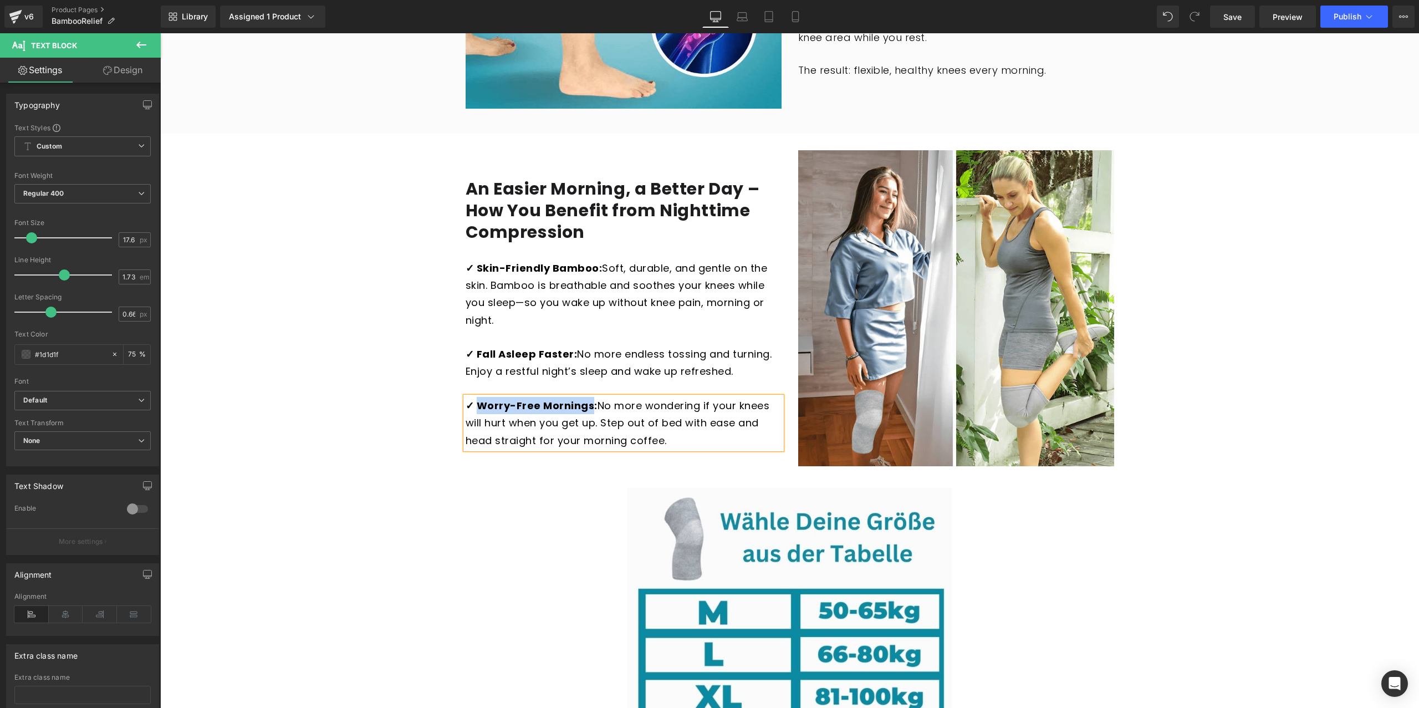
copy strong "Worry-Free Mornings"
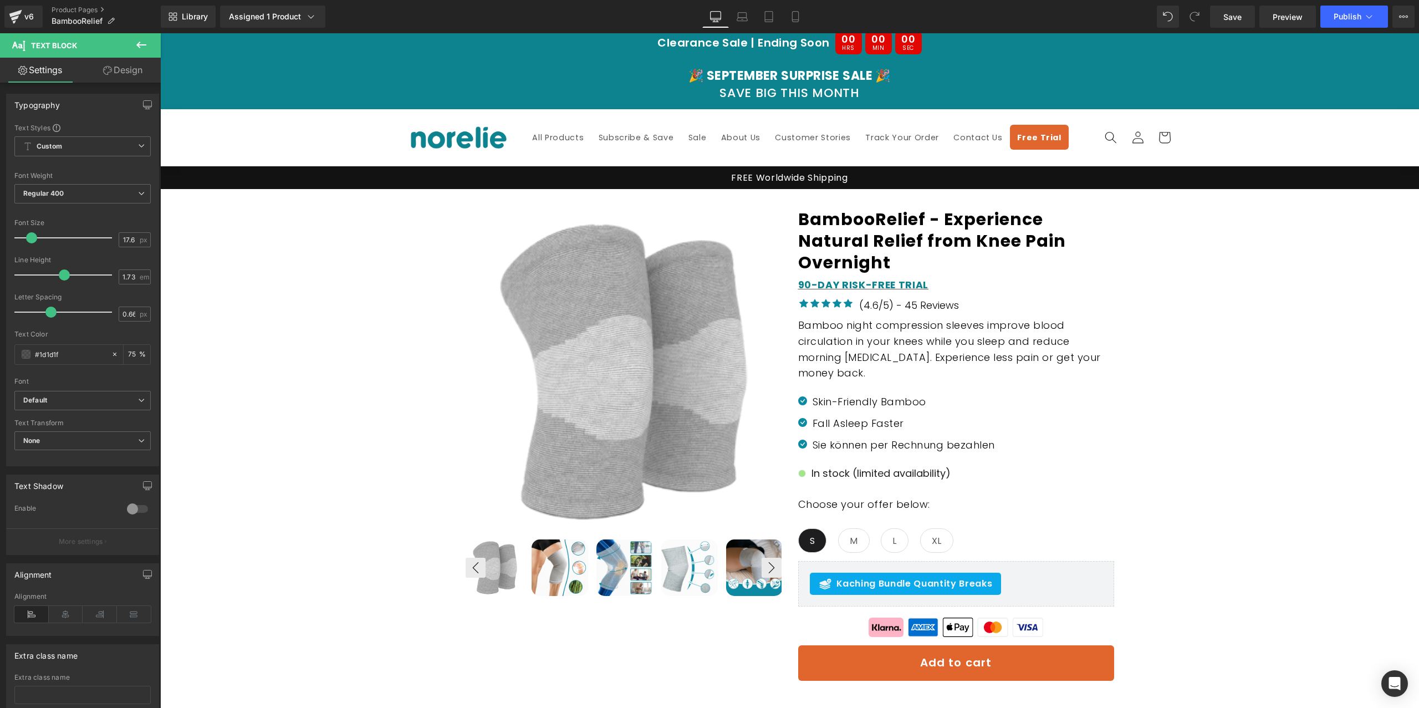
scroll to position [0, 0]
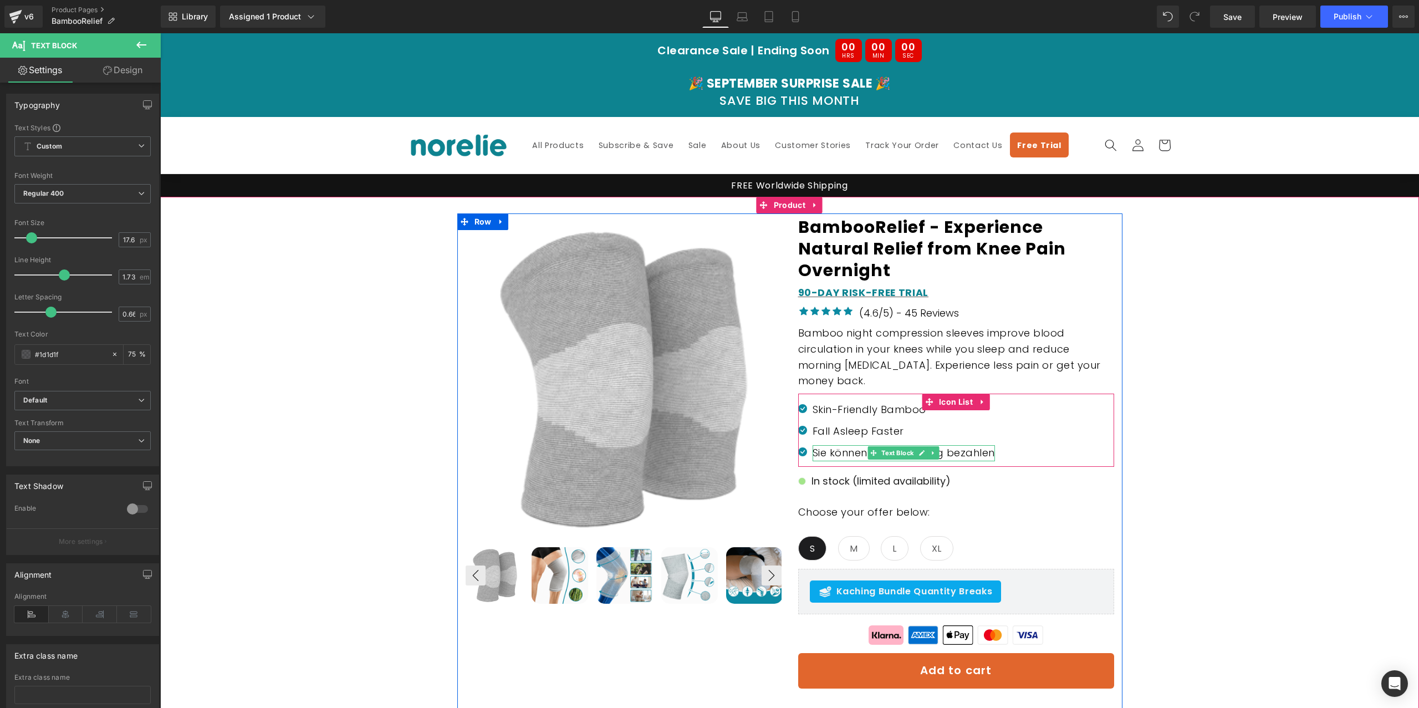
click at [844, 452] on p "Sie können per Rechnung bezahlen" at bounding box center [904, 453] width 182 height 16
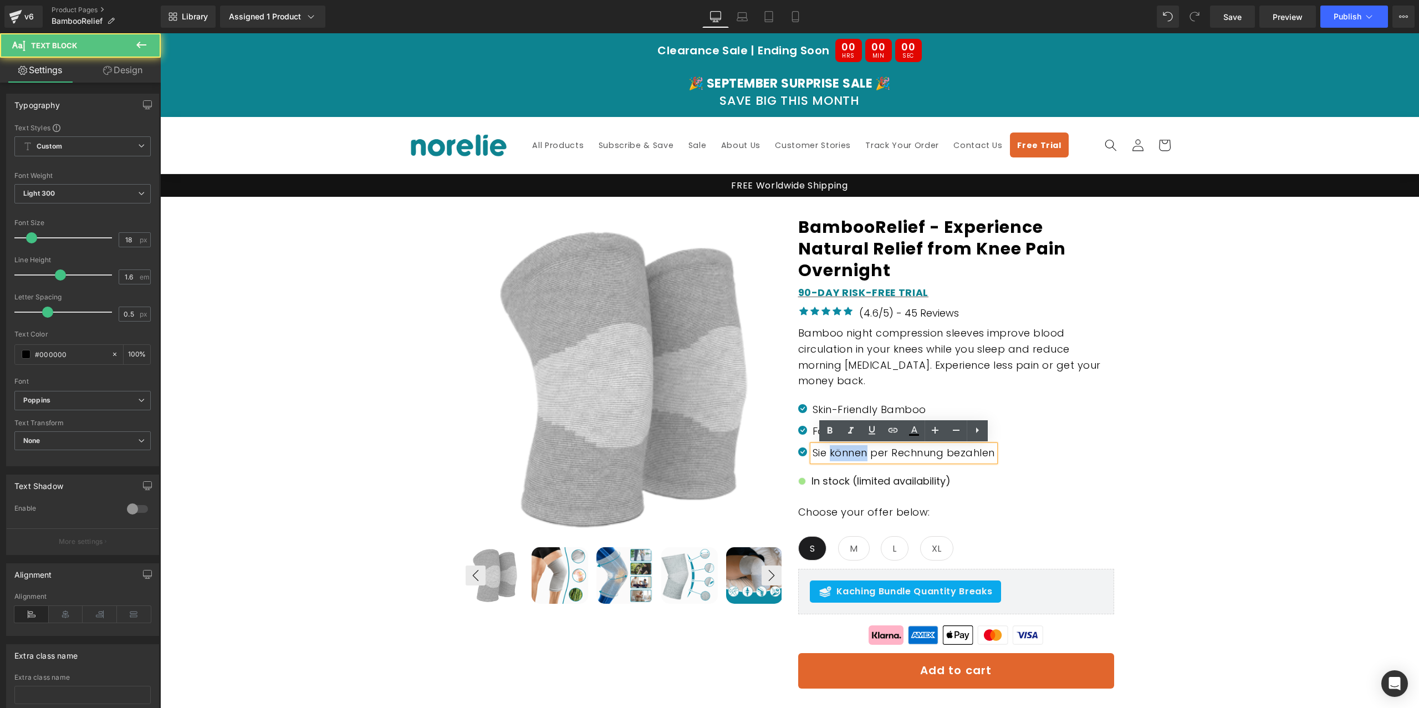
click at [844, 452] on p "Sie können per Rechnung bezahlen" at bounding box center [904, 453] width 182 height 16
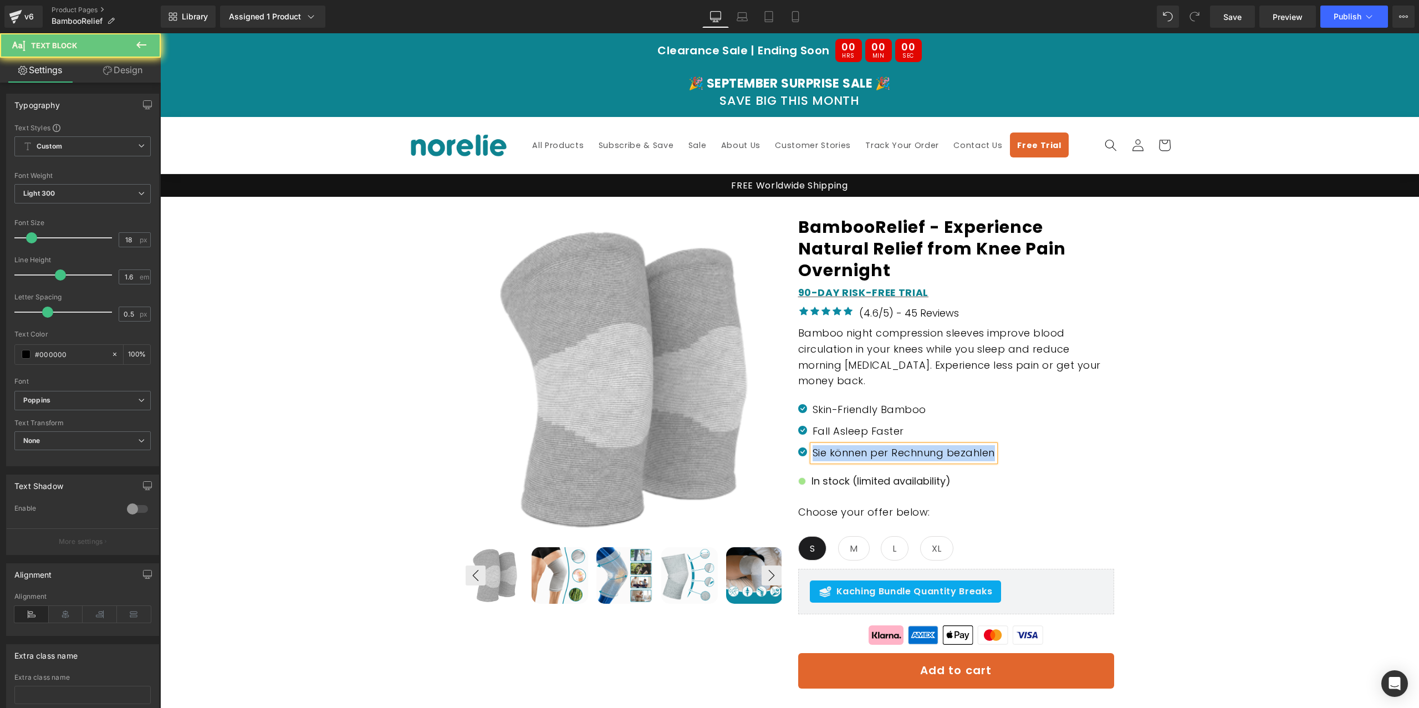
paste div
click at [1249, 396] on div "Sale Off (P) Image ‹ ›" at bounding box center [790, 585] width 1248 height 744
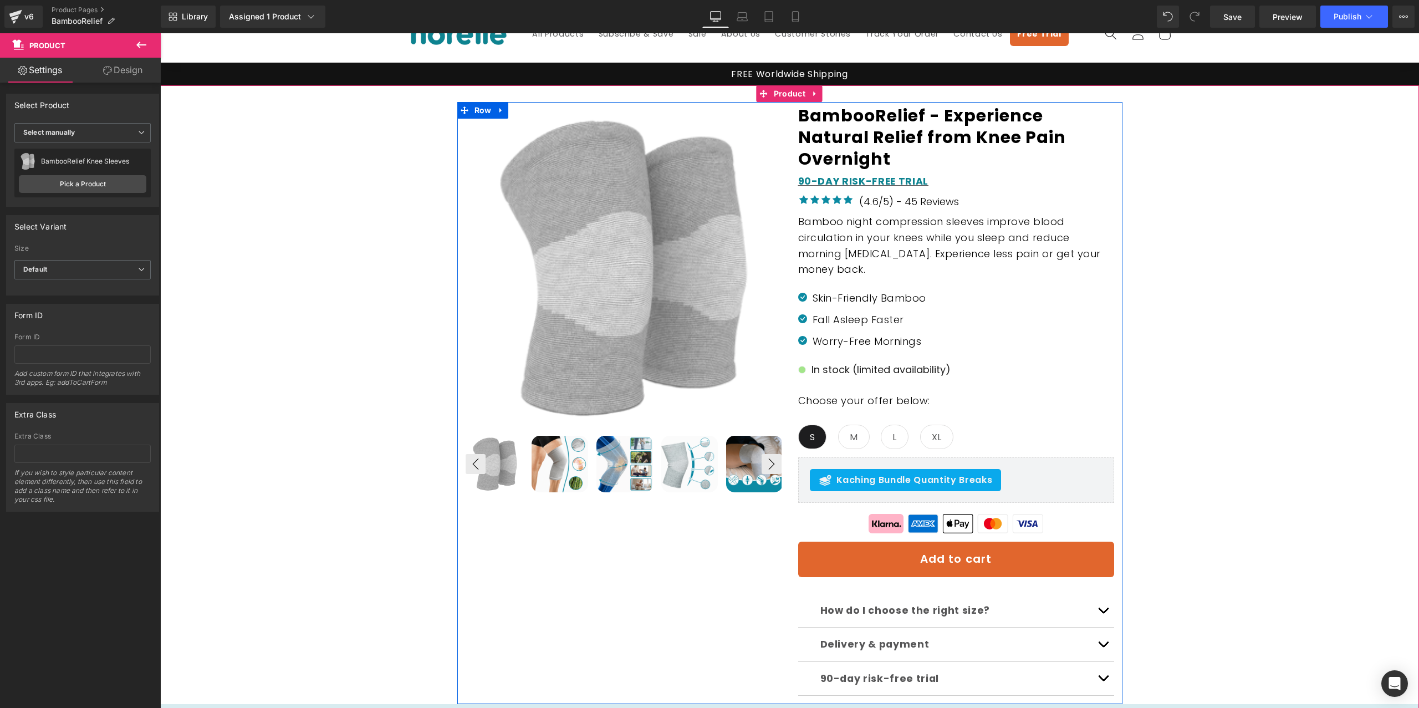
scroll to position [197, 0]
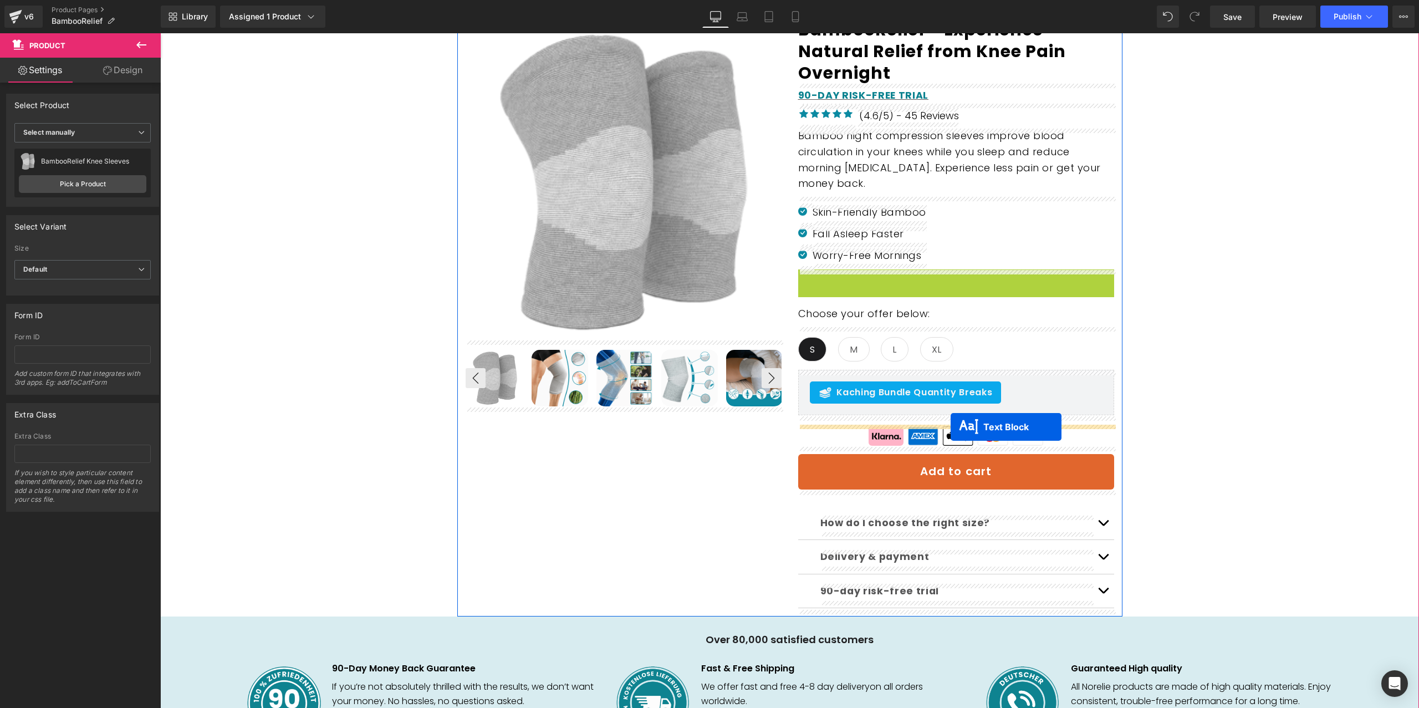
drag, startPoint x: 929, startPoint y: 283, endPoint x: 951, endPoint y: 427, distance: 145.2
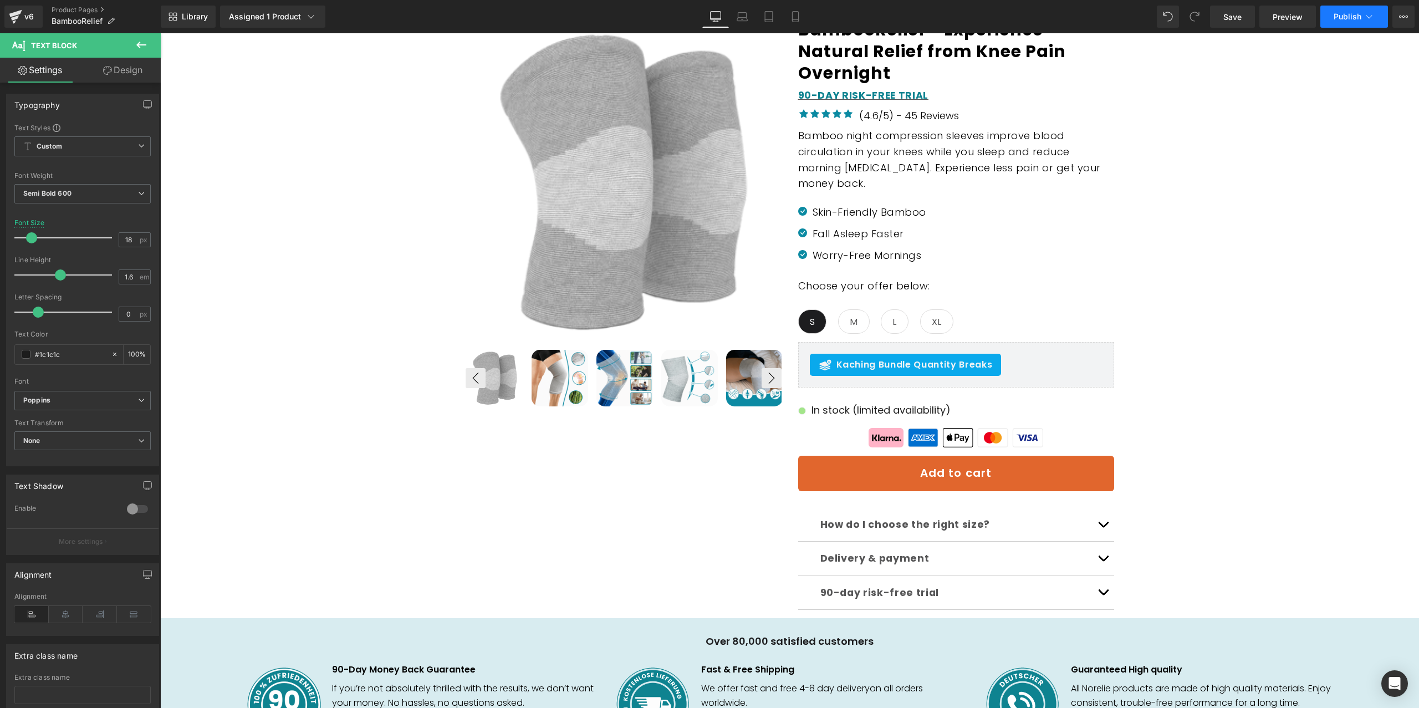
click at [1349, 18] on span "Publish" at bounding box center [1348, 16] width 28 height 9
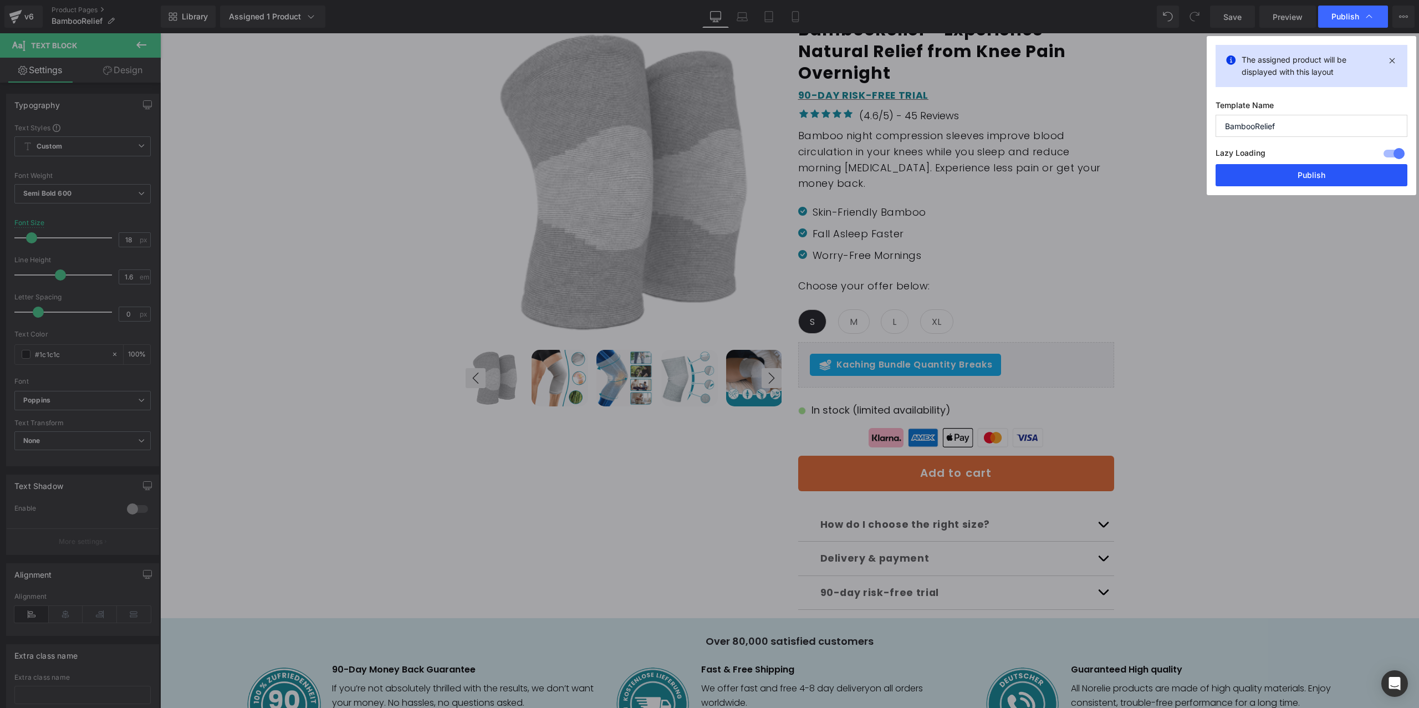
drag, startPoint x: 1323, startPoint y: 171, endPoint x: 1151, endPoint y: 145, distance: 173.8
click at [1323, 171] on button "Publish" at bounding box center [1312, 175] width 192 height 22
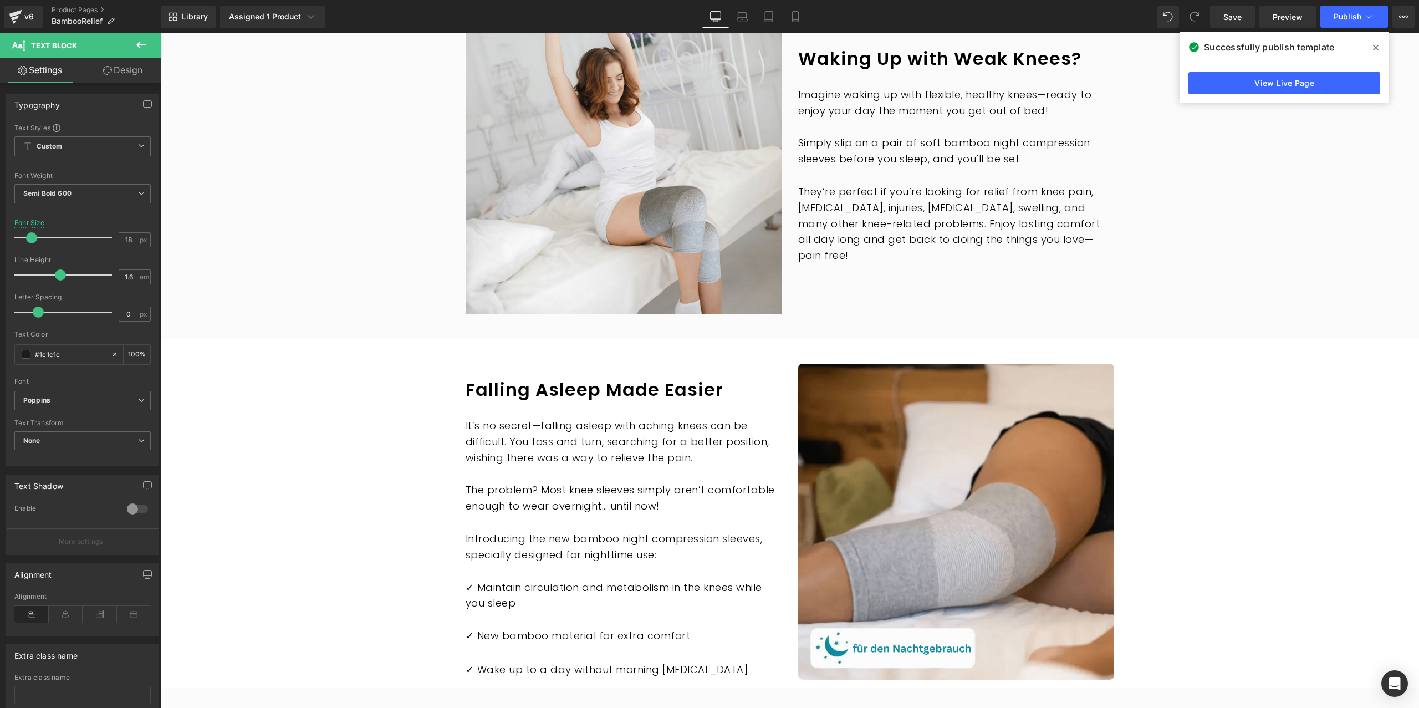
scroll to position [764, 0]
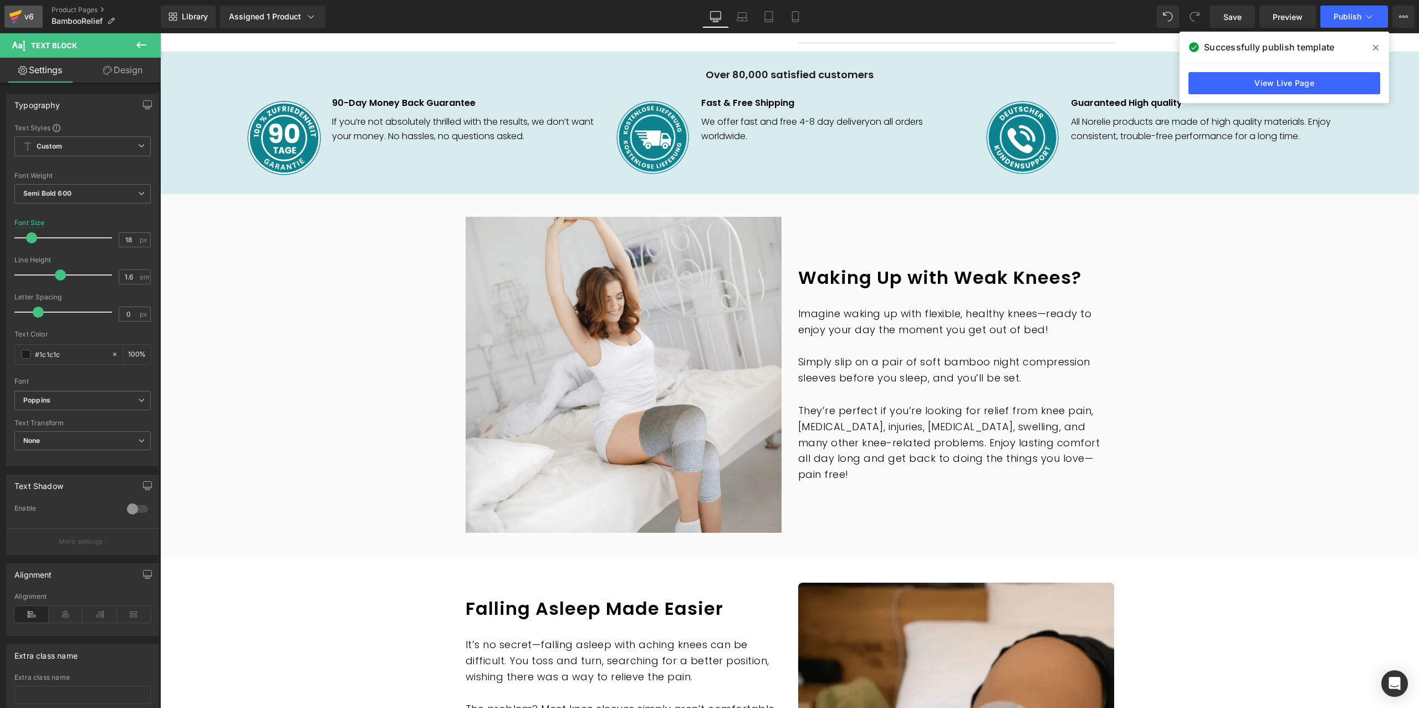
click at [27, 12] on div "v6" at bounding box center [29, 16] width 14 height 14
